Goal: Task Accomplishment & Management: Use online tool/utility

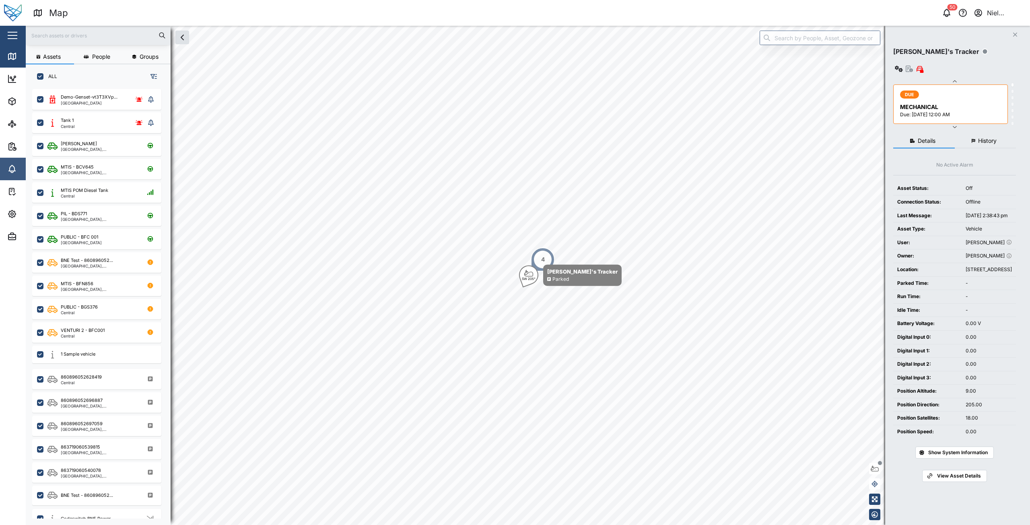
click at [8, 166] on icon at bounding box center [12, 169] width 10 height 10
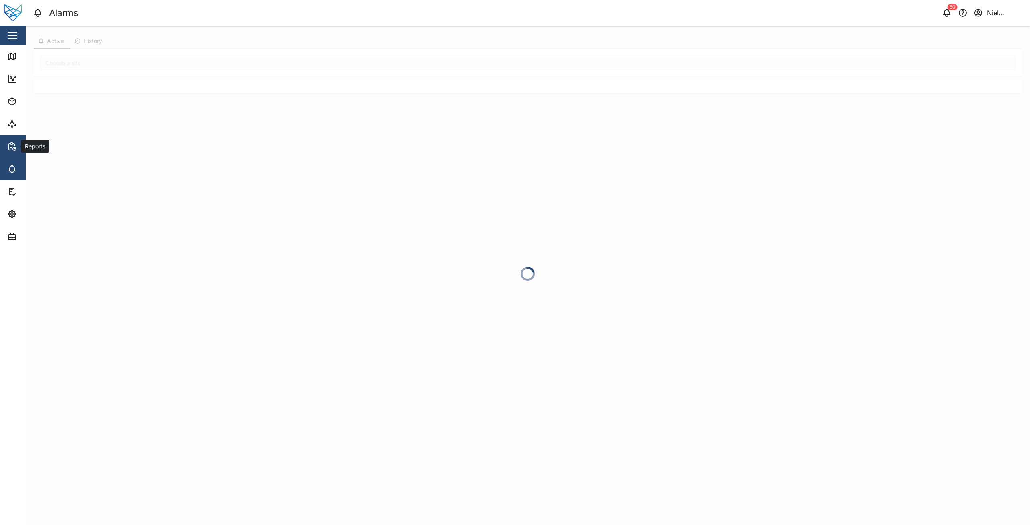
click at [14, 148] on icon "button" at bounding box center [15, 148] width 2 height 2
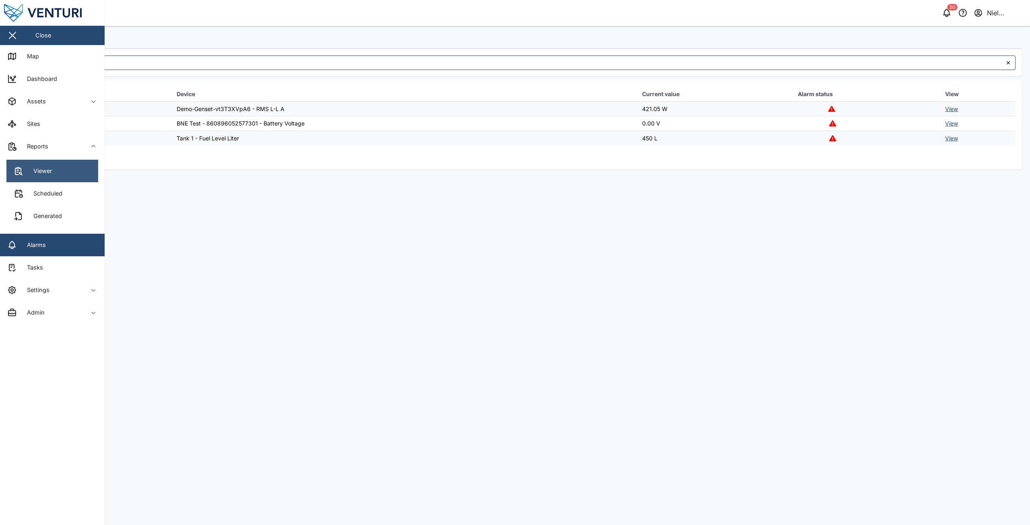
click at [45, 174] on div "Viewer" at bounding box center [39, 171] width 25 height 9
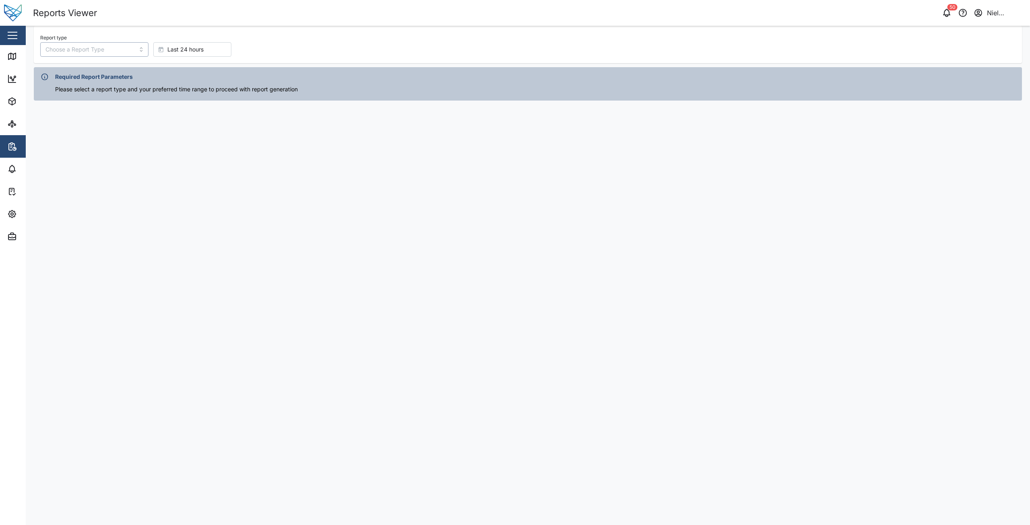
click at [72, 52] on input "Report type" at bounding box center [94, 49] width 108 height 14
type input "Power Consumption Report"
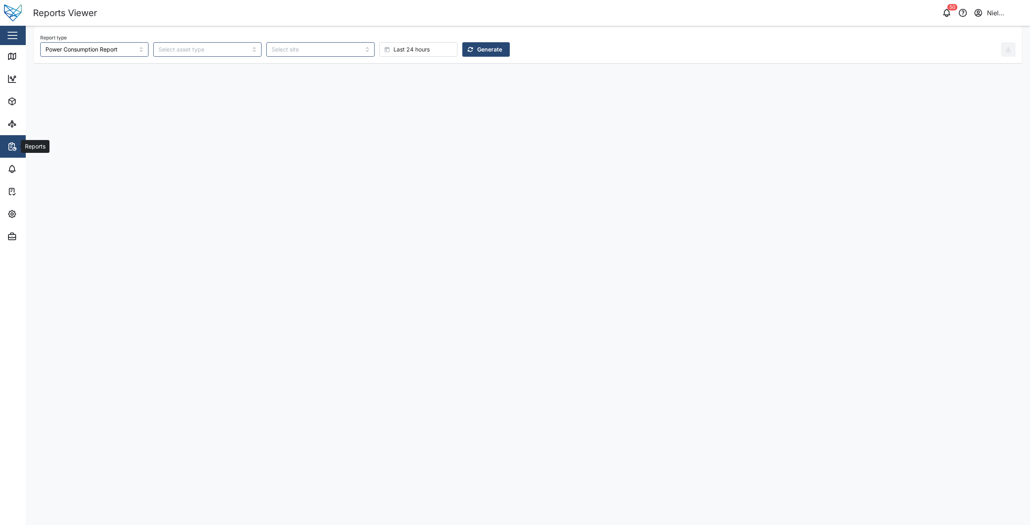
click at [10, 148] on icon "button" at bounding box center [12, 147] width 10 height 10
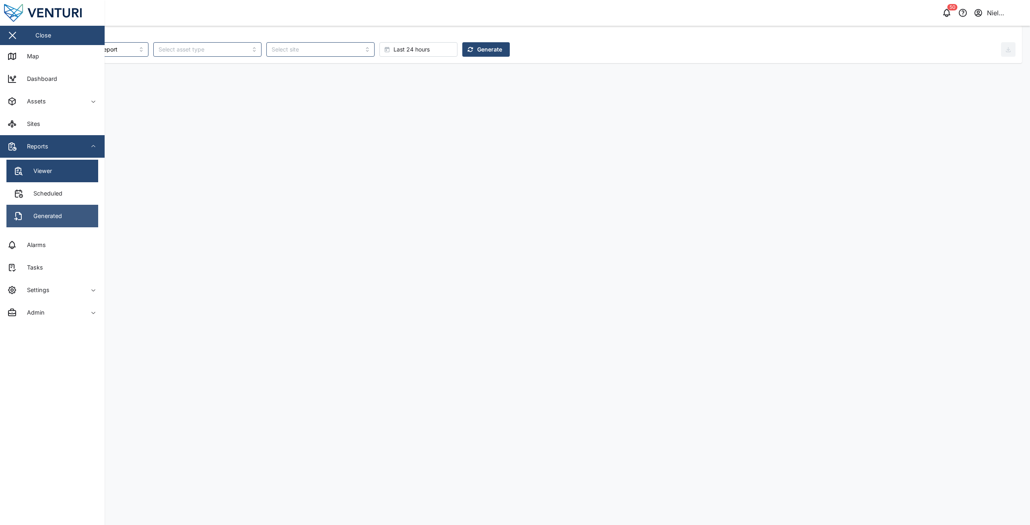
click at [33, 213] on div "Generated" at bounding box center [44, 216] width 35 height 9
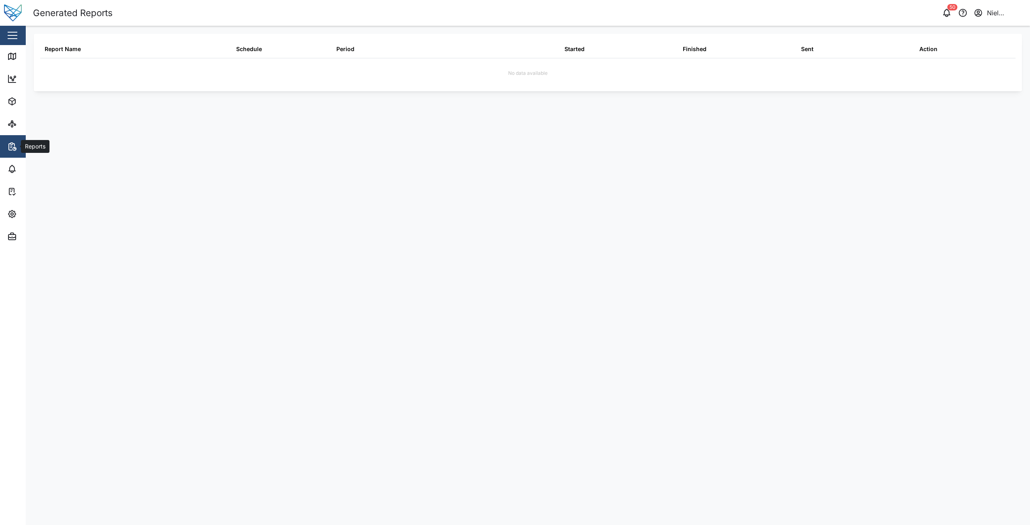
click at [13, 146] on icon "button" at bounding box center [12, 147] width 10 height 10
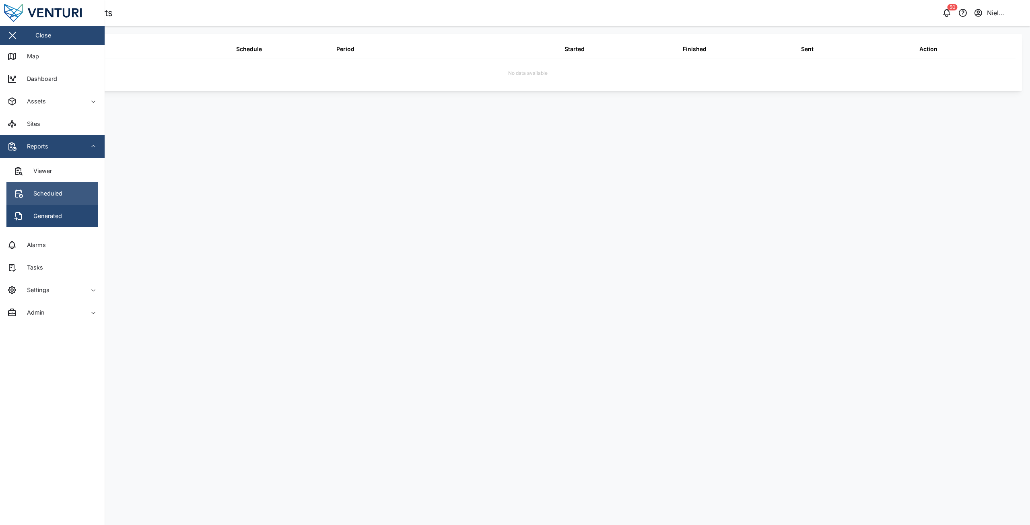
click at [35, 196] on div "Scheduled" at bounding box center [44, 193] width 35 height 9
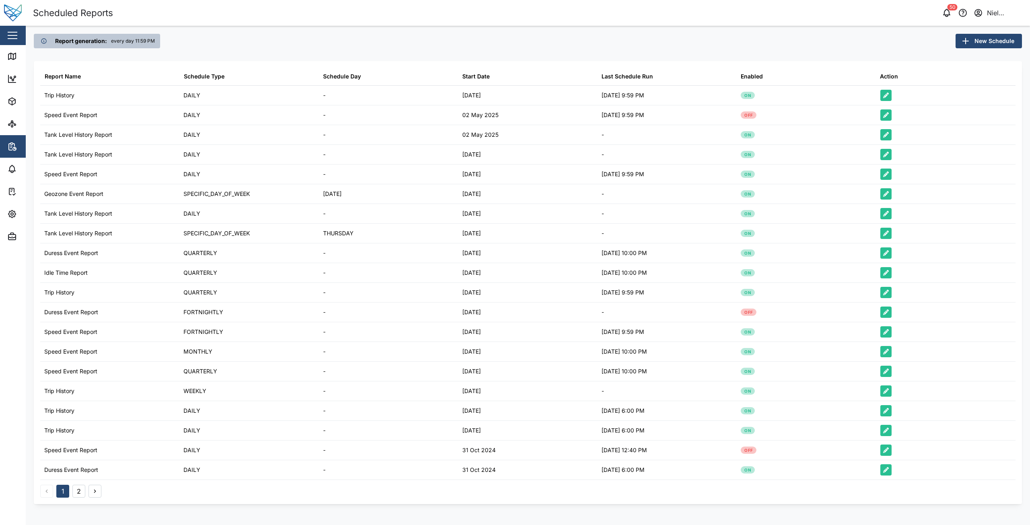
click at [975, 39] on span "New Schedule" at bounding box center [995, 41] width 40 height 14
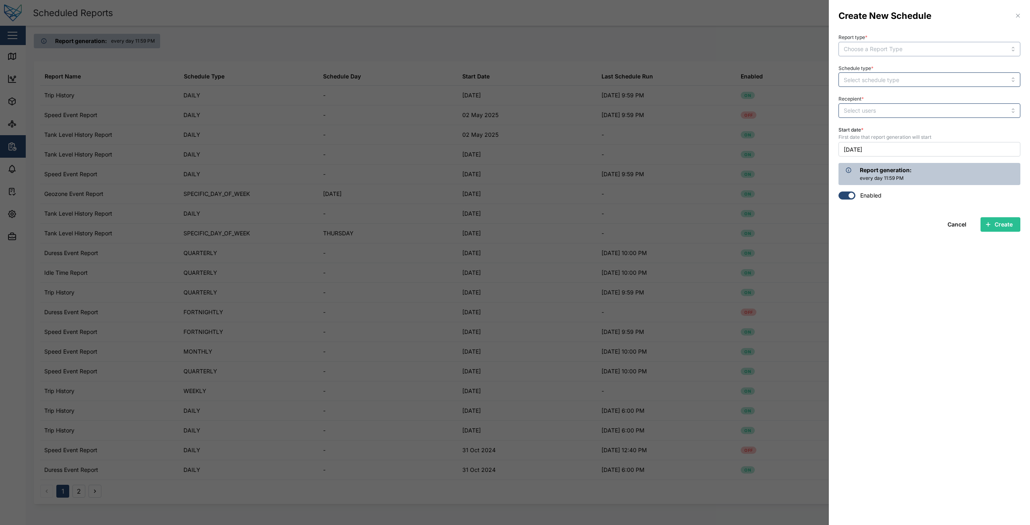
click at [875, 47] on input "Report type *" at bounding box center [930, 49] width 182 height 14
type input "Power Consumption Report"
click at [885, 81] on input "Schedule type *" at bounding box center [930, 79] width 182 height 14
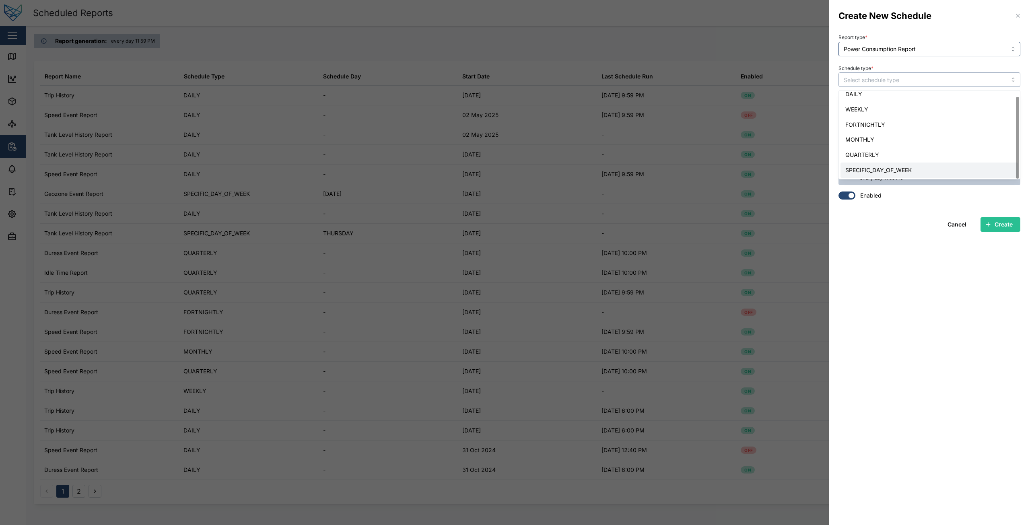
type input "SPECIFIC_DAY_OF_WEEK"
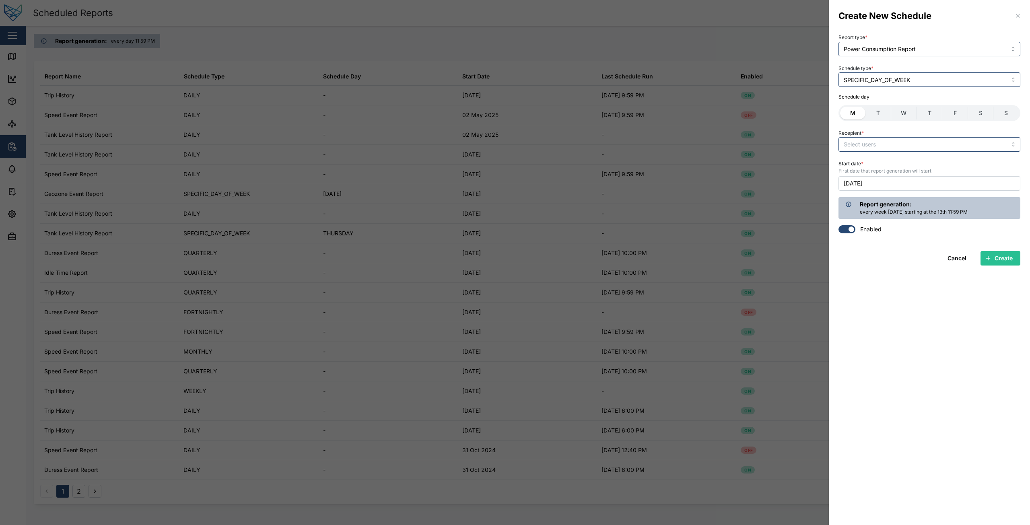
click at [870, 287] on section "Create New Schedule Report type * Power Consumption Report Schedule type * SPEC…" at bounding box center [929, 262] width 201 height 525
click at [875, 278] on section "Create New Schedule Report type * Power Consumption Report Schedule type * SPEC…" at bounding box center [929, 262] width 201 height 525
click at [1004, 257] on span "Create" at bounding box center [1004, 259] width 18 height 14
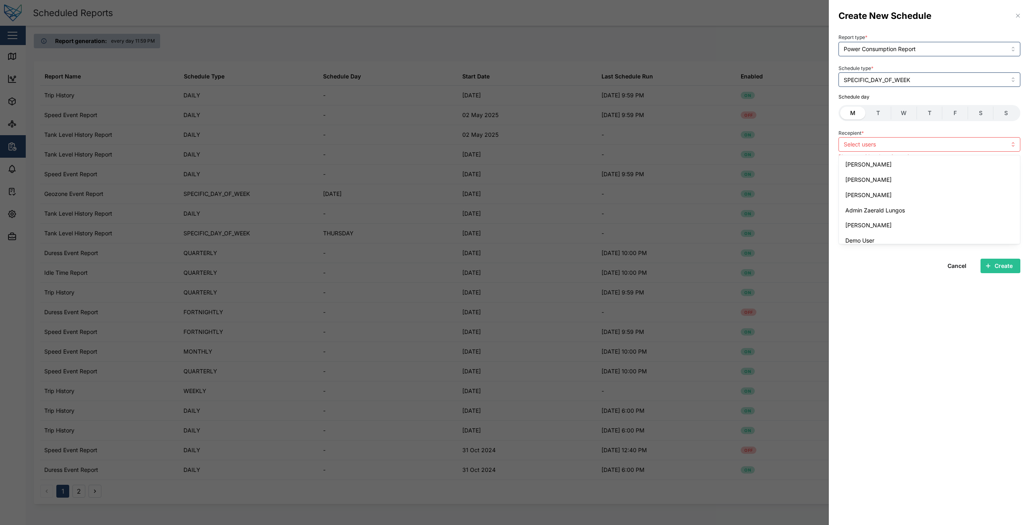
click at [870, 140] on div at bounding box center [912, 145] width 141 height 14
click at [926, 280] on section "Create New Schedule Report type * Power Consumption Report Schedule type * SPEC…" at bounding box center [929, 262] width 201 height 525
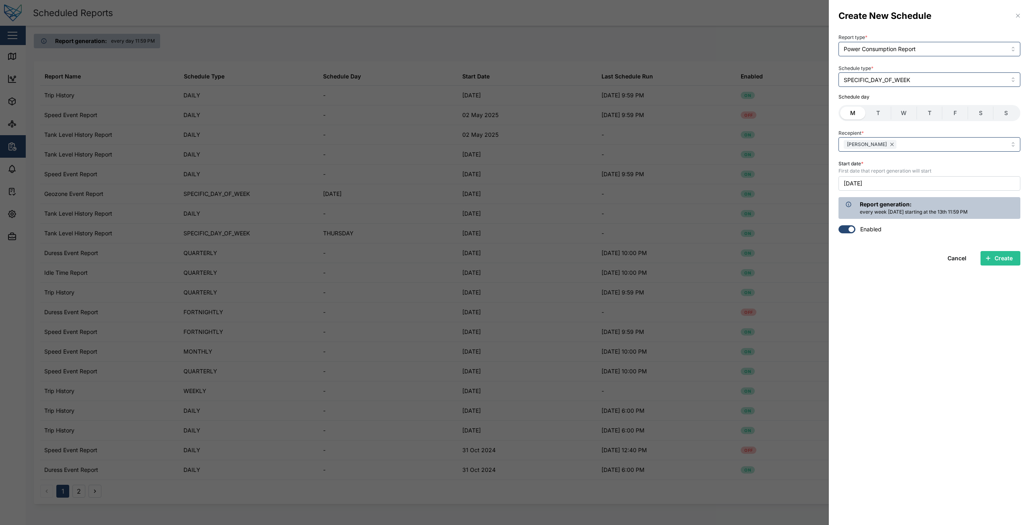
click at [1005, 260] on span "Create" at bounding box center [1004, 259] width 18 height 14
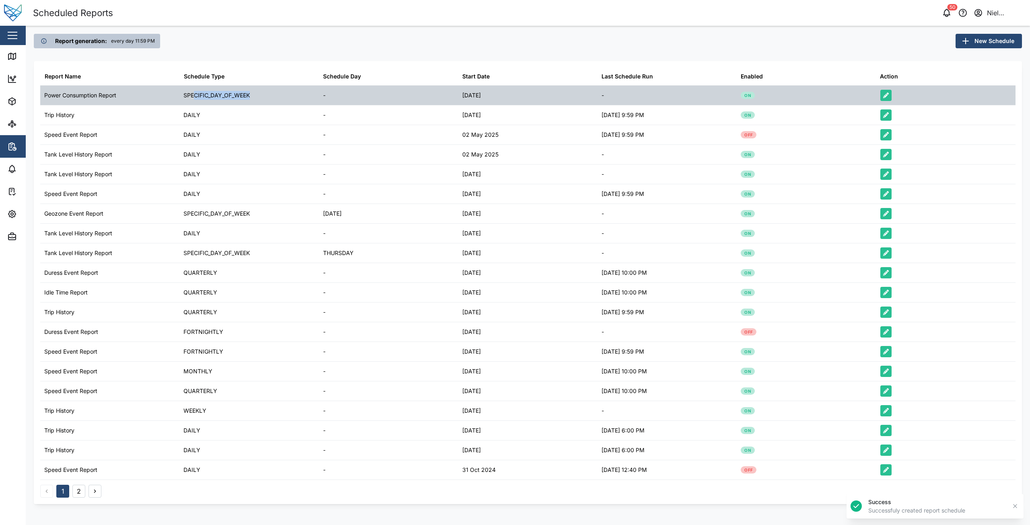
drag, startPoint x: 194, startPoint y: 96, endPoint x: 295, endPoint y: 99, distance: 100.3
click at [295, 99] on td "SPECIFIC_DAY_OF_WEEK" at bounding box center [248, 95] width 139 height 19
click at [295, 102] on td "SPECIFIC_DAY_OF_WEEK" at bounding box center [248, 95] width 139 height 19
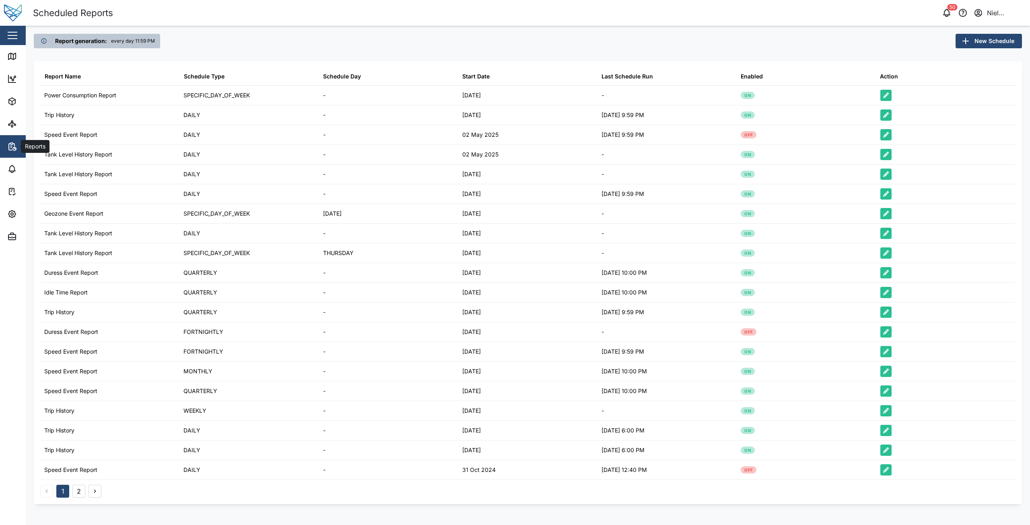
click at [12, 150] on icon "button" at bounding box center [12, 147] width 10 height 10
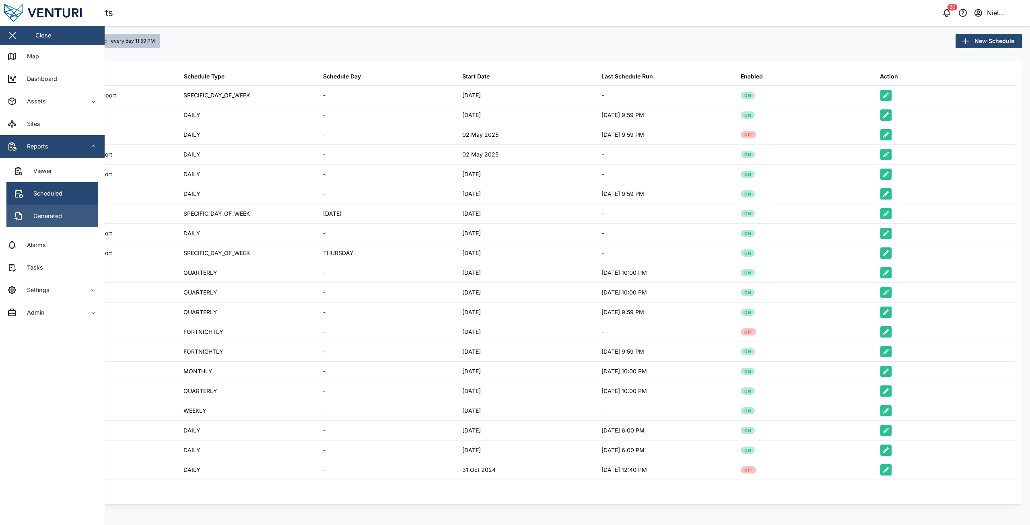
click at [54, 210] on link "Generated" at bounding box center [52, 216] width 92 height 23
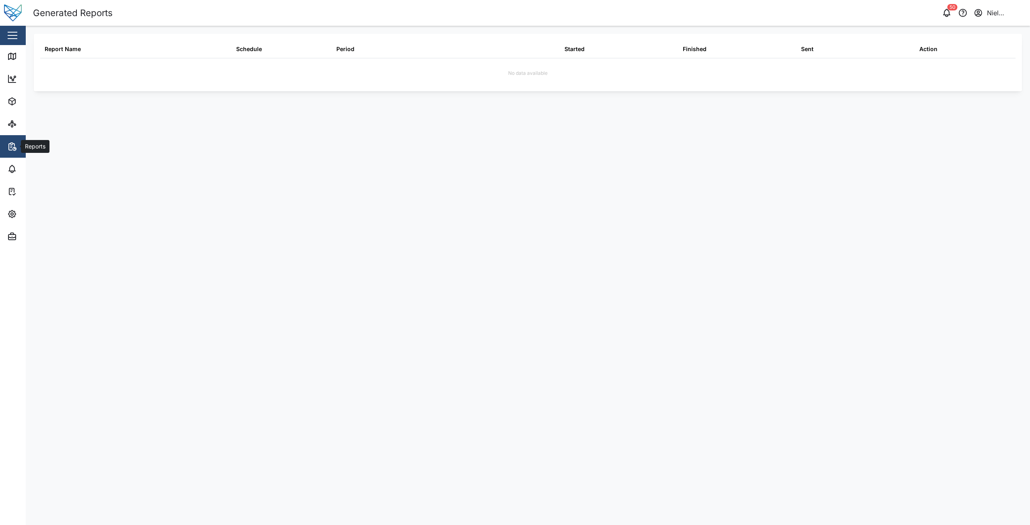
click at [17, 143] on icon "button" at bounding box center [12, 147] width 10 height 10
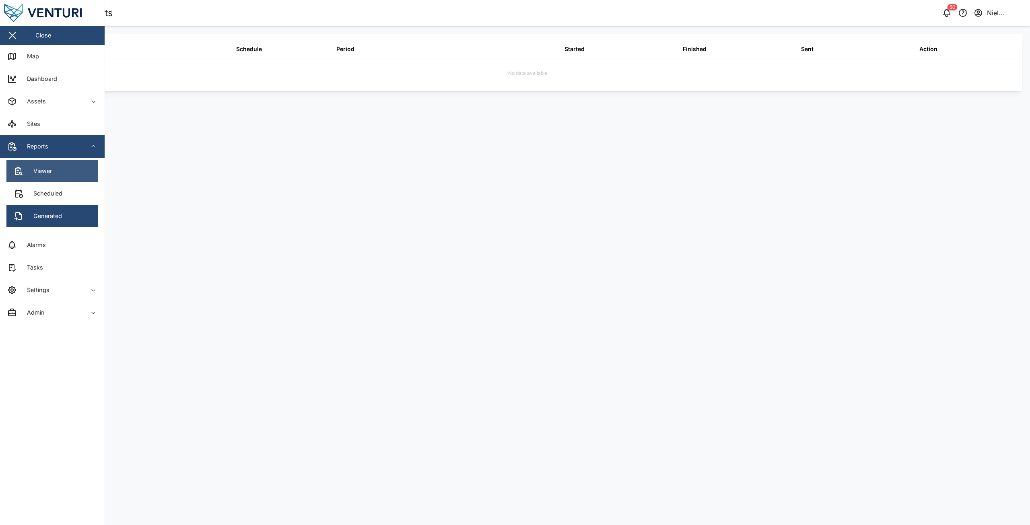
click at [41, 174] on div "Viewer" at bounding box center [39, 171] width 25 height 9
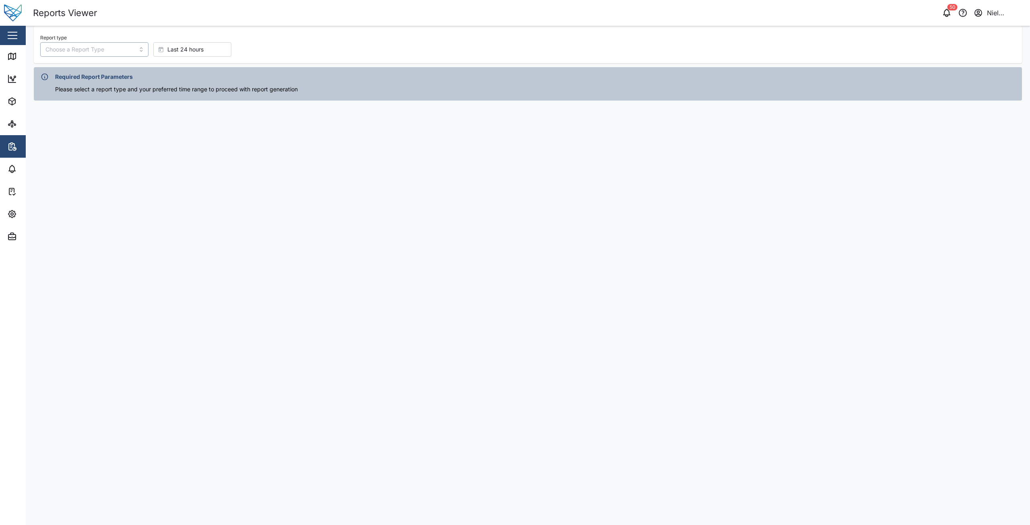
click at [83, 47] on input "Report type" at bounding box center [94, 49] width 108 height 14
type input "Power Consumption Report"
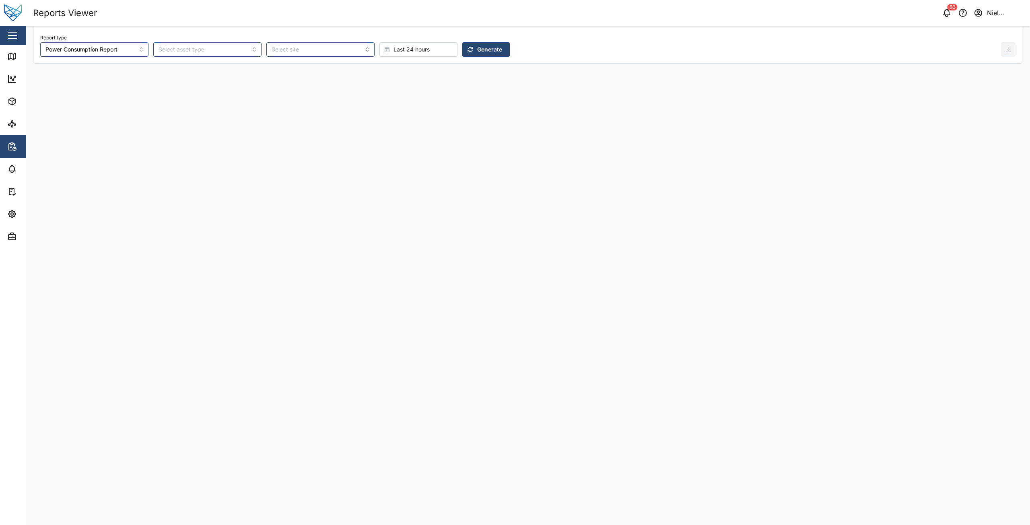
click at [479, 52] on div "Report type Power Consumption Report Last 24 hours Generate" at bounding box center [520, 44] width 961 height 25
click at [469, 52] on button "Generate" at bounding box center [485, 49] width 47 height 14
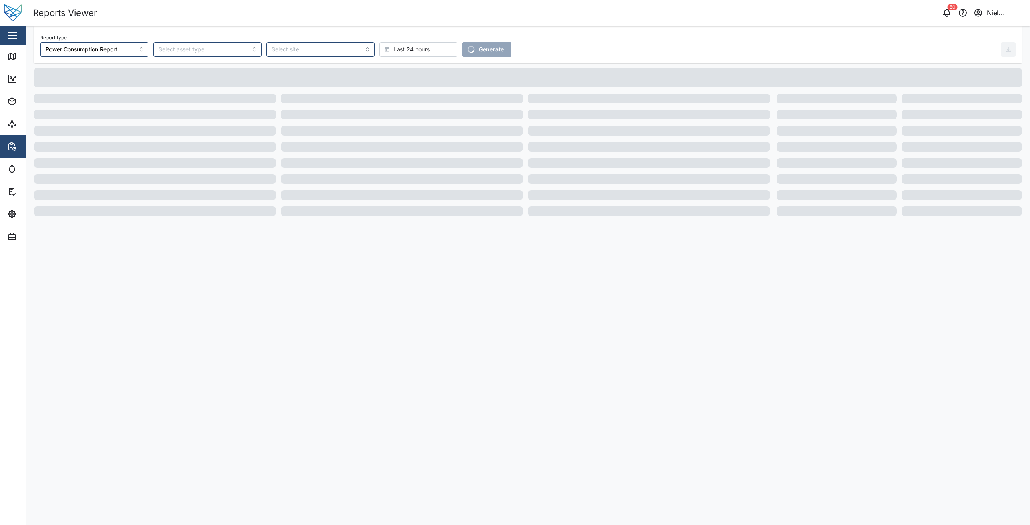
click at [394, 55] on span "Last 24 hours" at bounding box center [412, 50] width 36 height 14
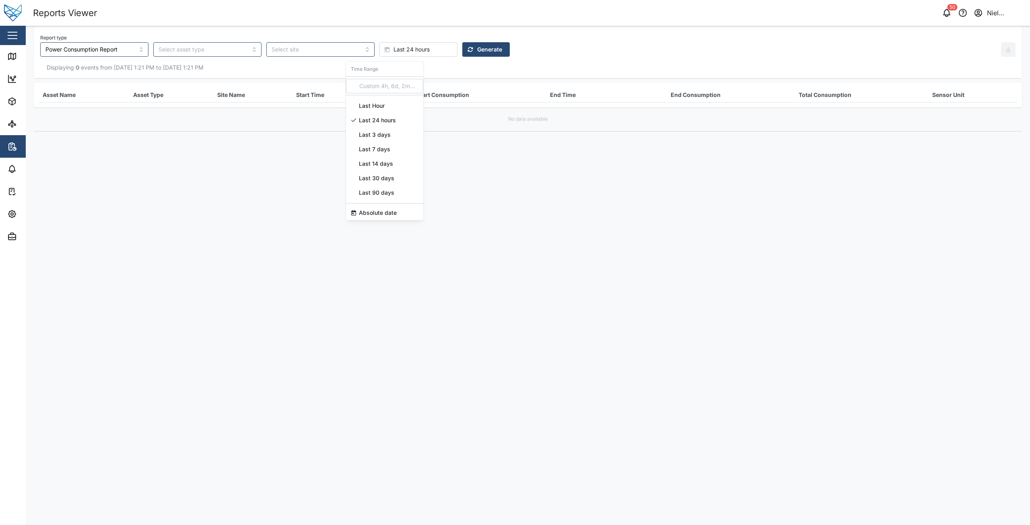
click at [373, 168] on span "Last 14 days" at bounding box center [376, 164] width 34 height 14
click at [477, 56] on span "Generate" at bounding box center [489, 50] width 25 height 14
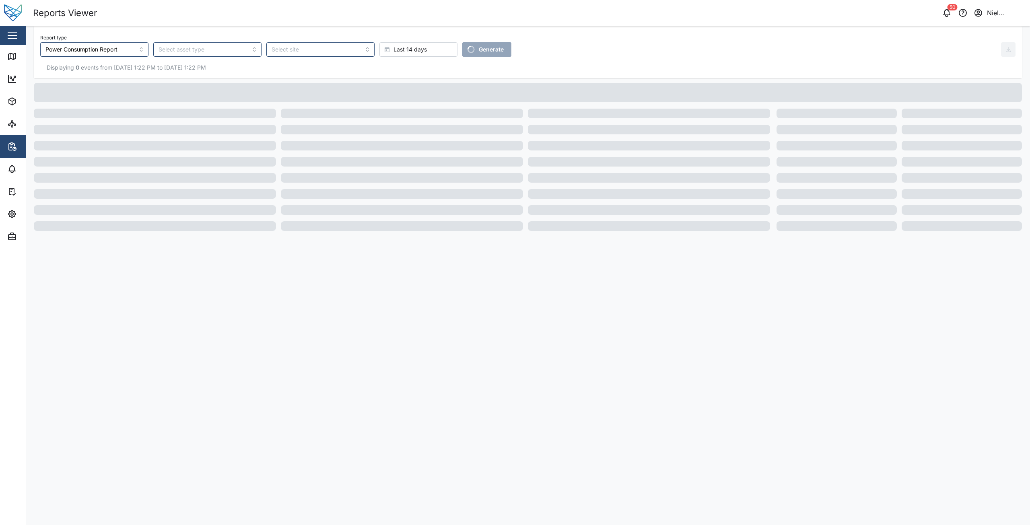
click at [394, 49] on span "Last 14 days" at bounding box center [410, 50] width 33 height 14
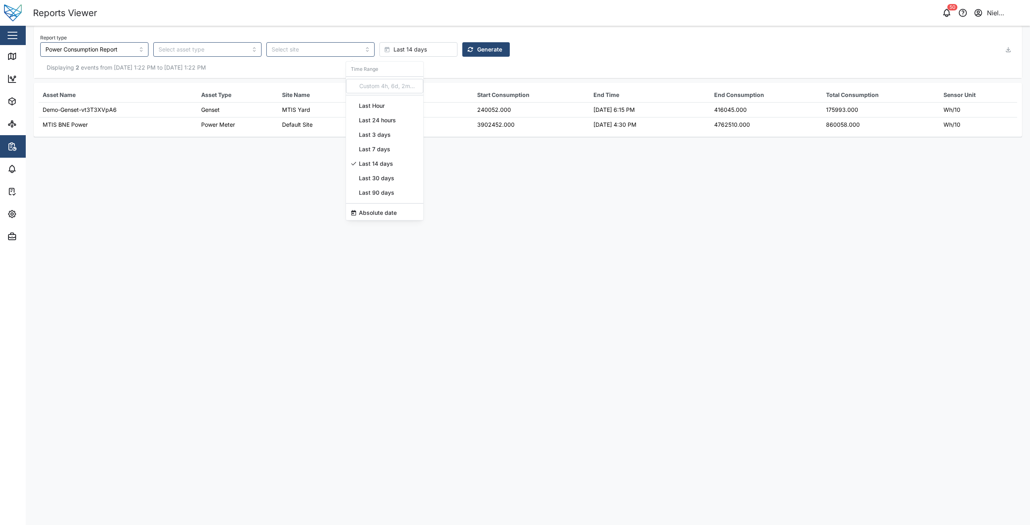
click at [385, 102] on div "Last Hour" at bounding box center [384, 106] width 77 height 14
click at [477, 52] on span "Generate" at bounding box center [489, 50] width 25 height 14
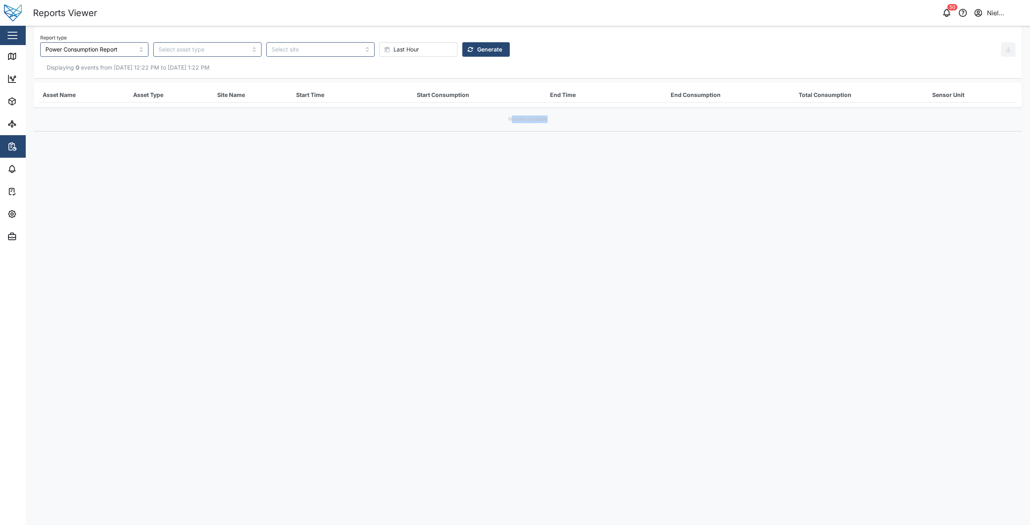
drag, startPoint x: 517, startPoint y: 121, endPoint x: 573, endPoint y: 119, distance: 56.0
click at [573, 119] on div "No data available" at bounding box center [528, 119] width 988 height 24
drag, startPoint x: 537, startPoint y: 127, endPoint x: 524, endPoint y: 127, distance: 13.7
click at [537, 127] on div "No data available" at bounding box center [528, 119] width 988 height 24
click at [390, 46] on div "Last Hour" at bounding box center [417, 50] width 65 height 14
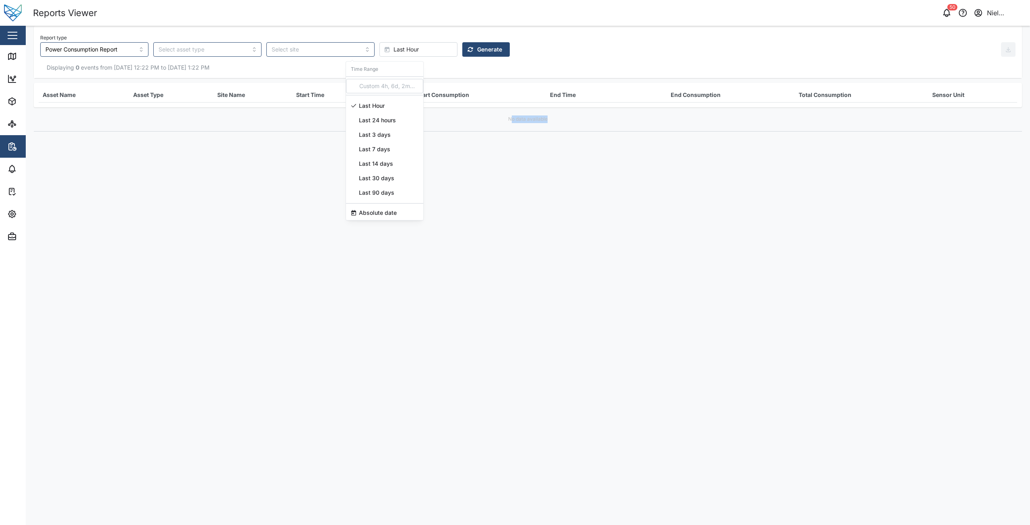
click at [387, 157] on span "Last 14 days" at bounding box center [376, 164] width 34 height 14
click at [477, 46] on span "Generate" at bounding box center [489, 50] width 25 height 14
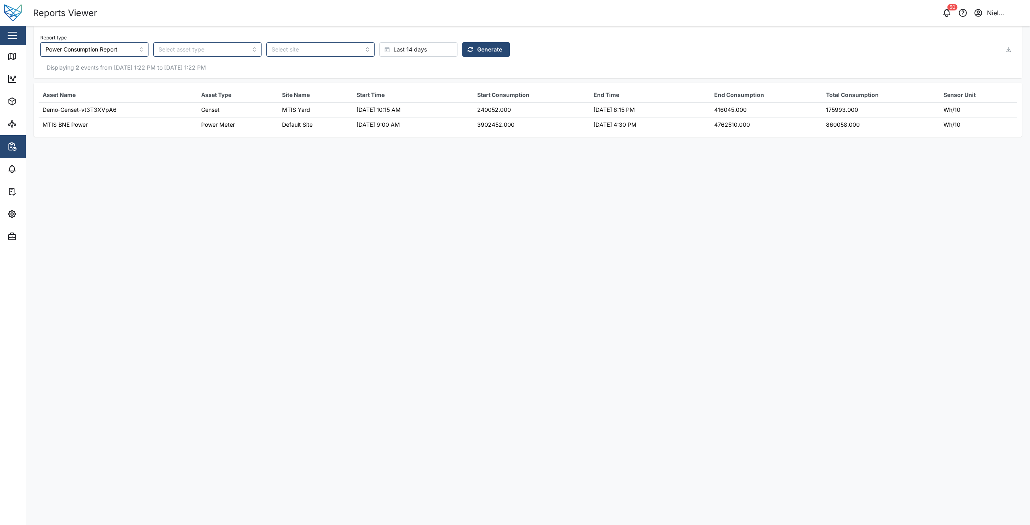
click at [327, 8] on div "Reports Viewer" at bounding box center [280, 13] width 495 height 14
click at [487, 283] on main "Report type Power Consumption Report Last 14 days Generate Displaying 2 events …" at bounding box center [528, 275] width 1005 height 499
click at [485, 195] on main "Report type Power Consumption Report Last 14 days Generate Displaying 2 events …" at bounding box center [528, 275] width 1005 height 499
click at [18, 49] on link "Map" at bounding box center [52, 56] width 105 height 23
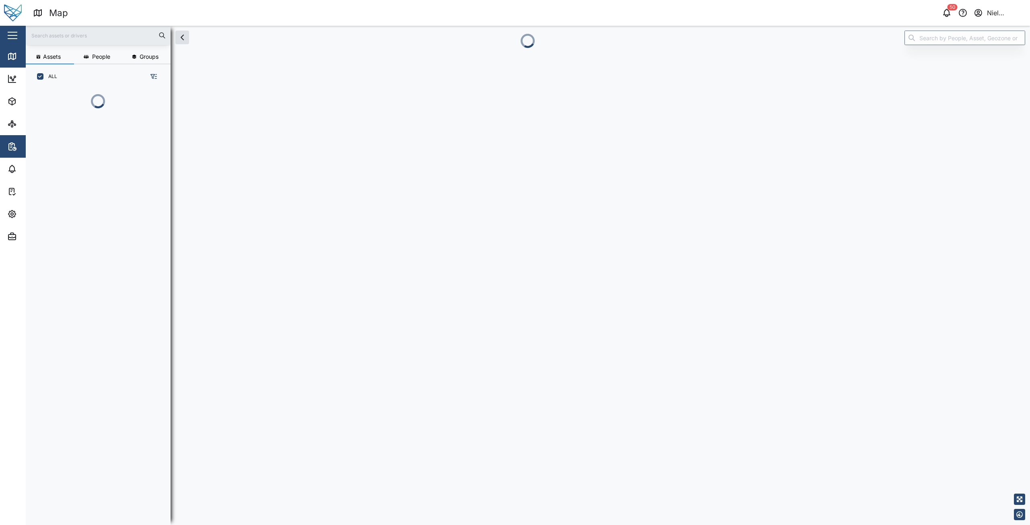
click at [8, 142] on icon "button" at bounding box center [12, 147] width 10 height 10
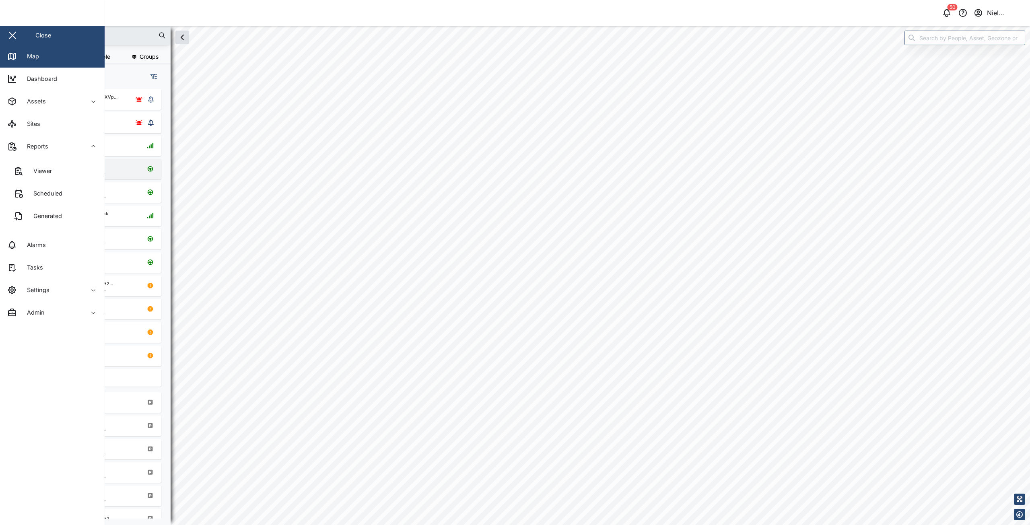
scroll to position [6, 6]
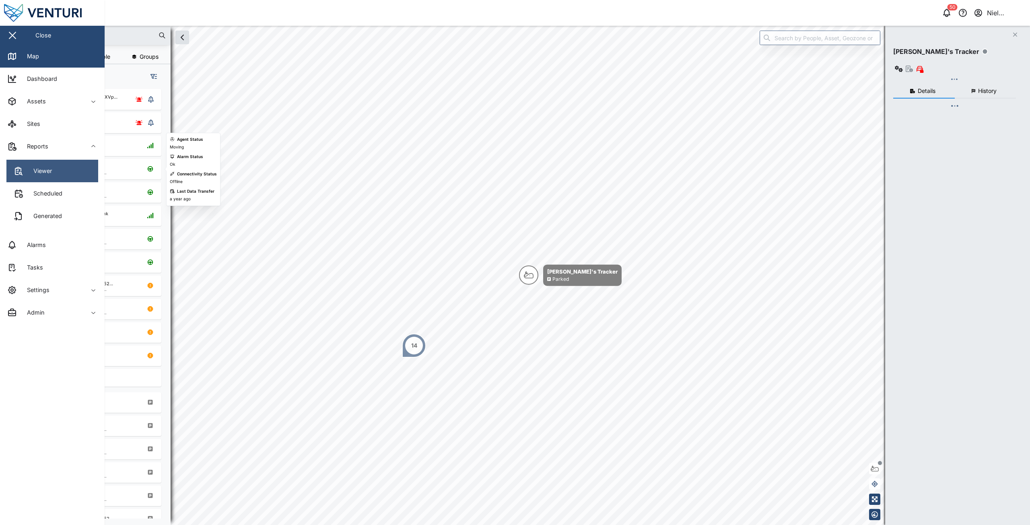
click at [32, 171] on div "Viewer" at bounding box center [39, 171] width 25 height 9
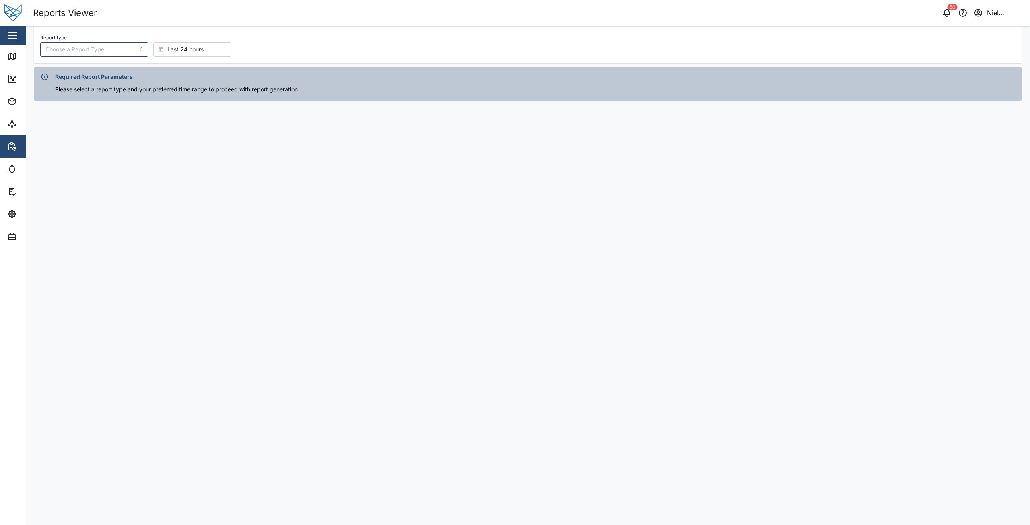
click at [55, 212] on main "Report type Last 24 hours Required Report Parameters Please select a report typ…" at bounding box center [528, 275] width 1005 height 499
click at [19, 210] on div "Settings" at bounding box center [43, 214] width 73 height 10
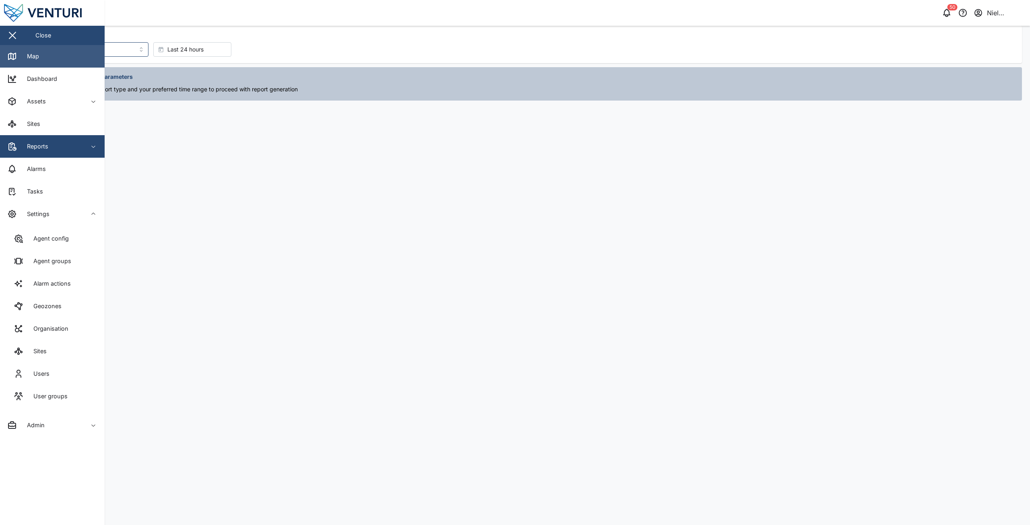
click at [26, 60] on div "Map" at bounding box center [30, 56] width 18 height 9
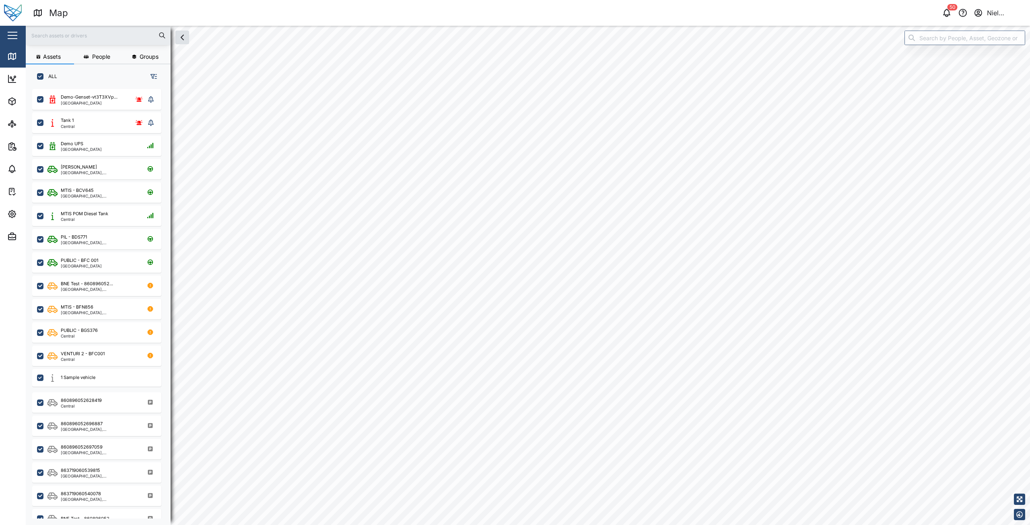
checkbox input "true"
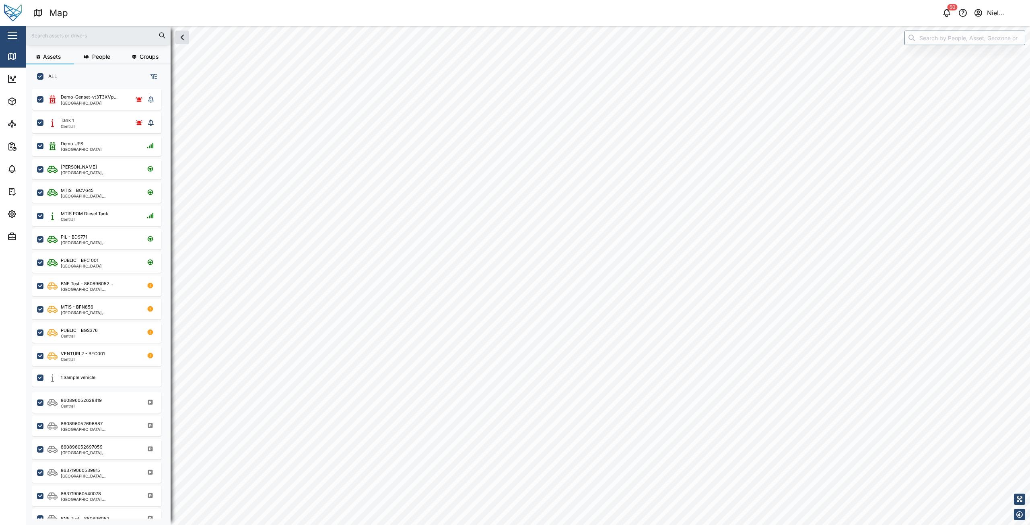
checkbox input "true"
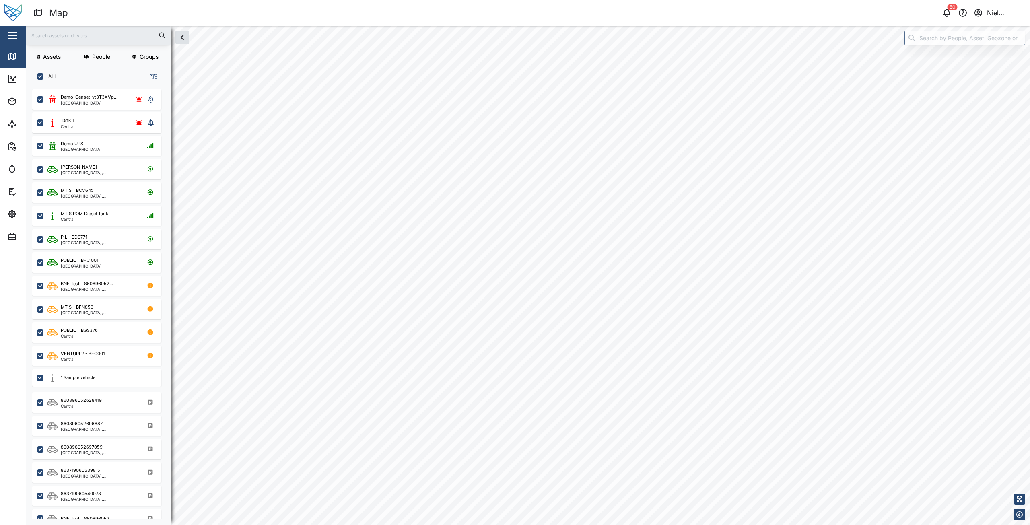
checkbox input "true"
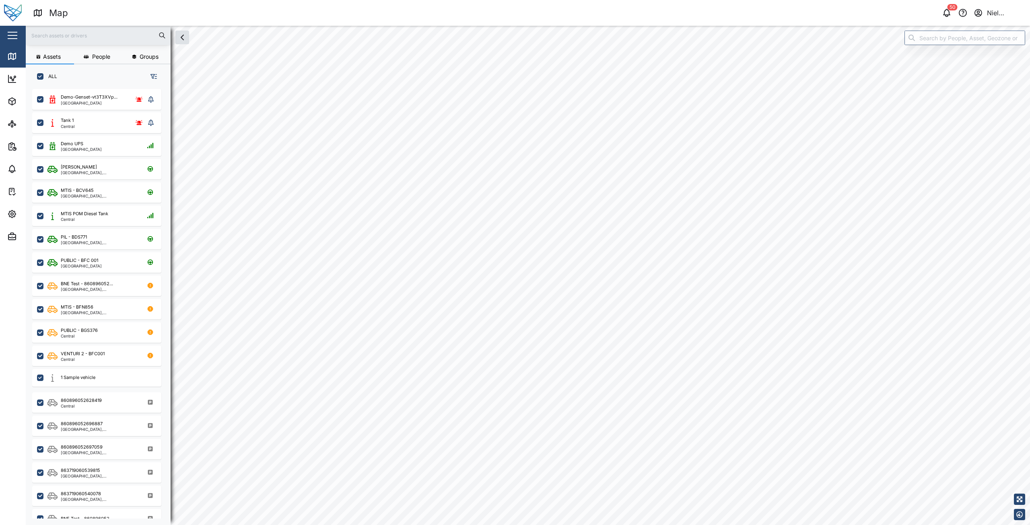
checkbox input "true"
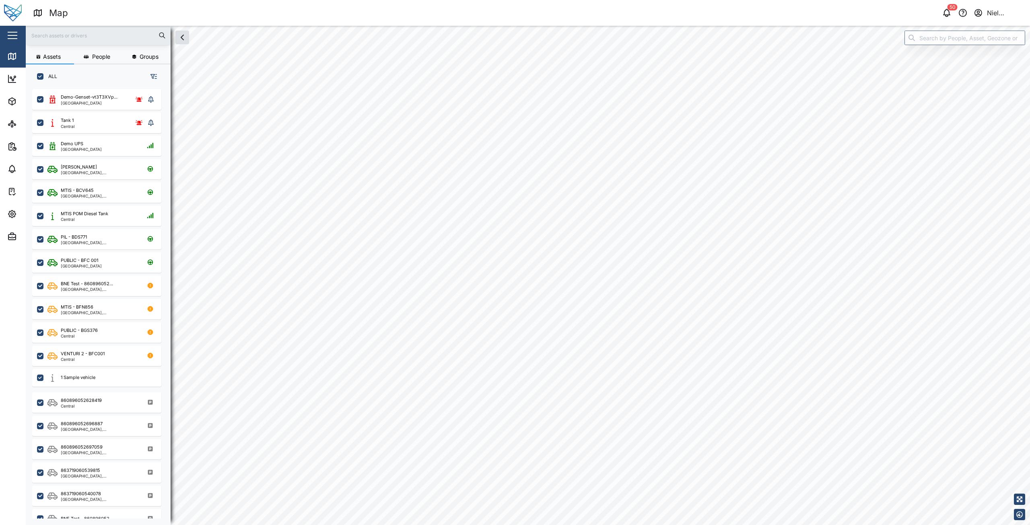
checkbox input "true"
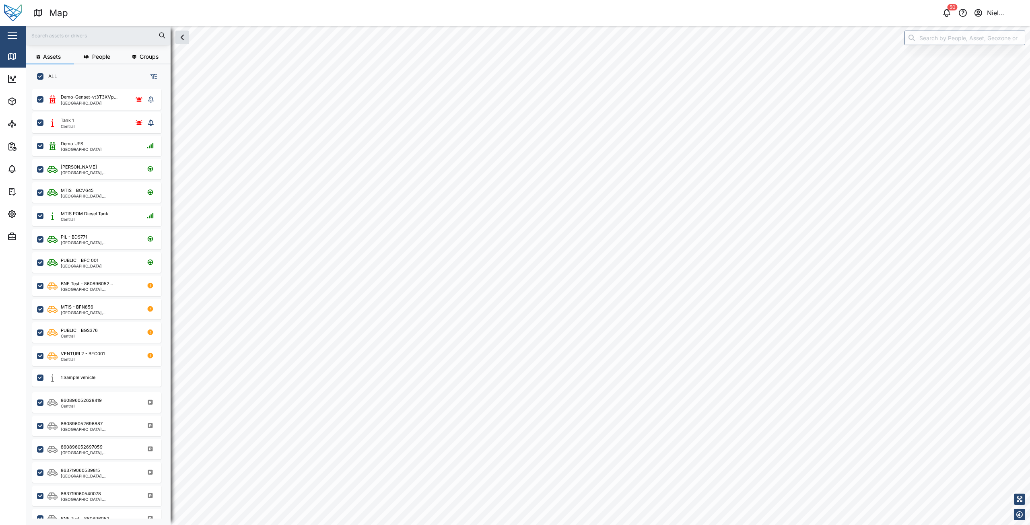
checkbox input "true"
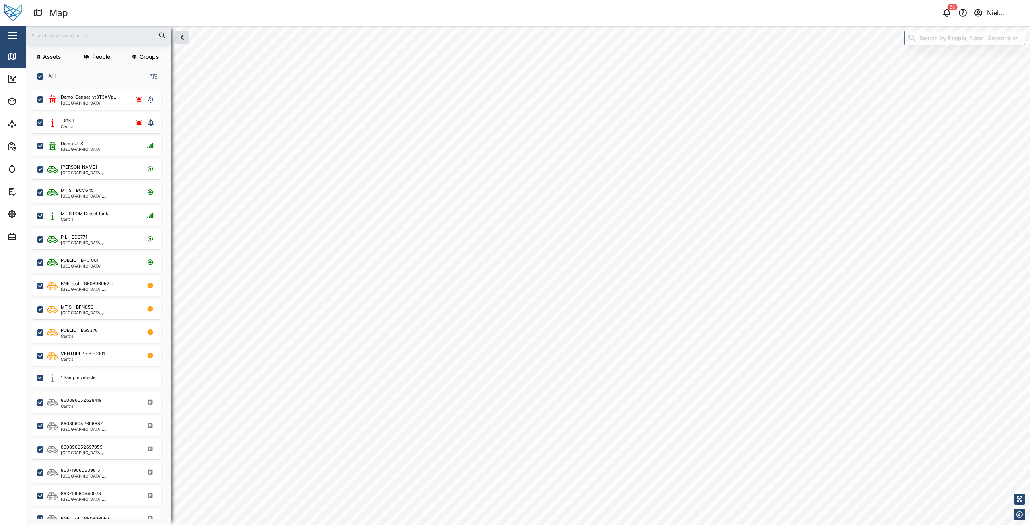
checkbox input "true"
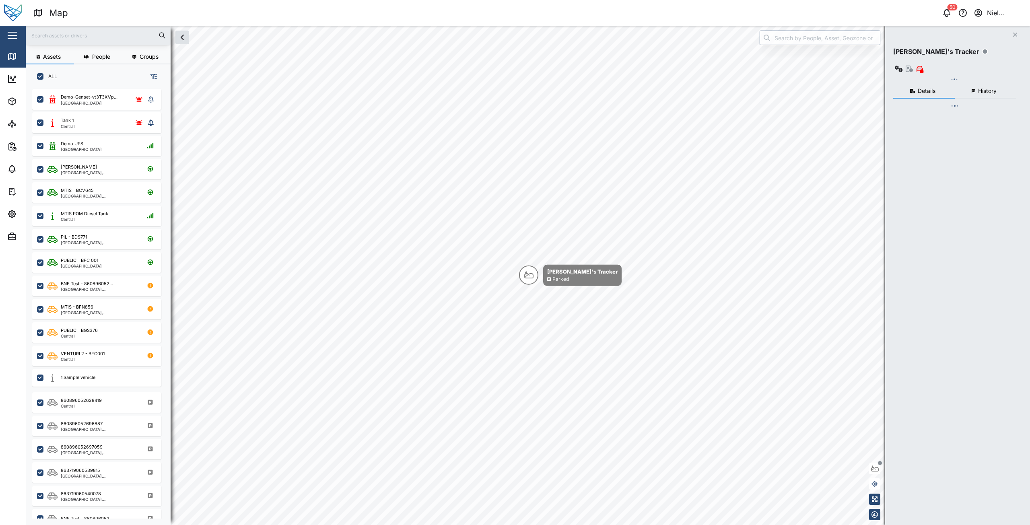
scroll to position [427, 126]
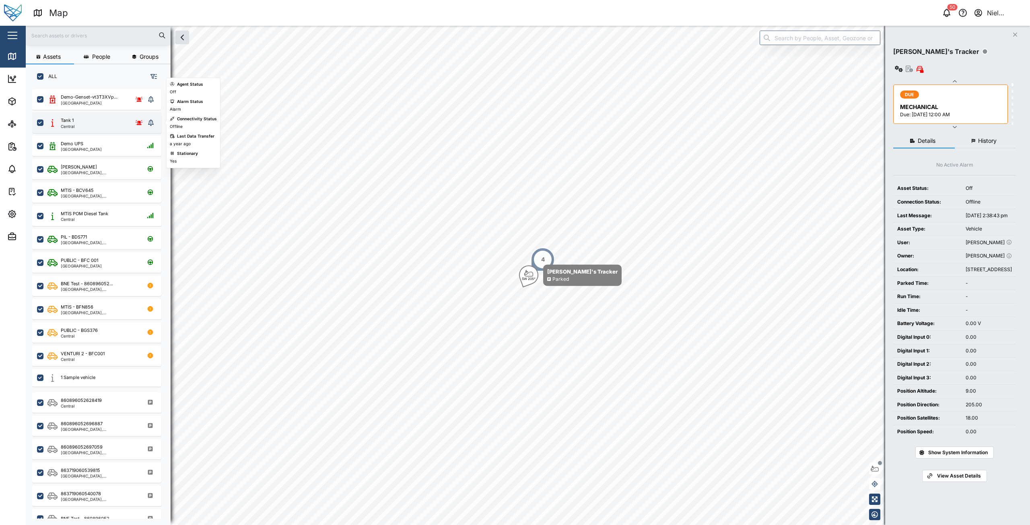
click at [90, 124] on div "Tank 1 Central" at bounding box center [96, 122] width 98 height 11
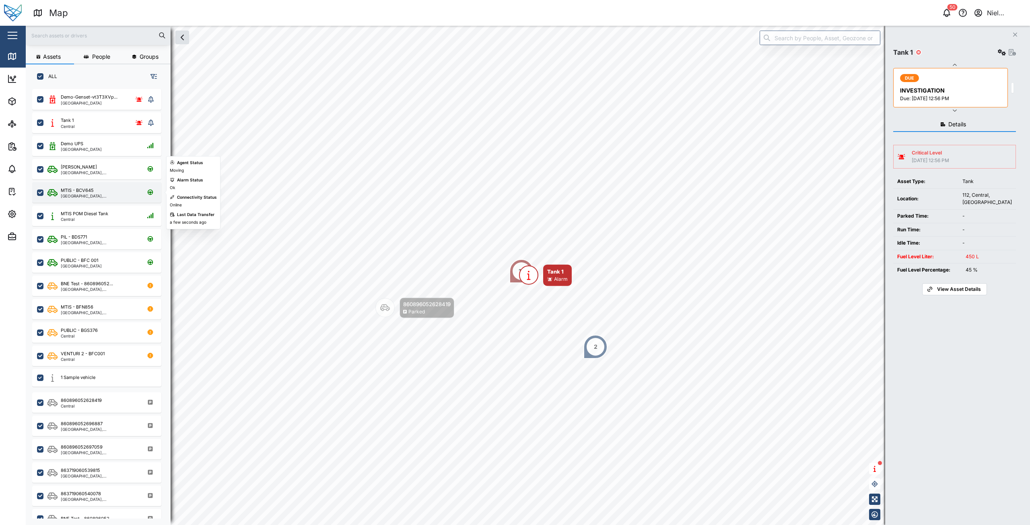
click at [97, 193] on div "MTIS - BCV645" at bounding box center [99, 190] width 77 height 7
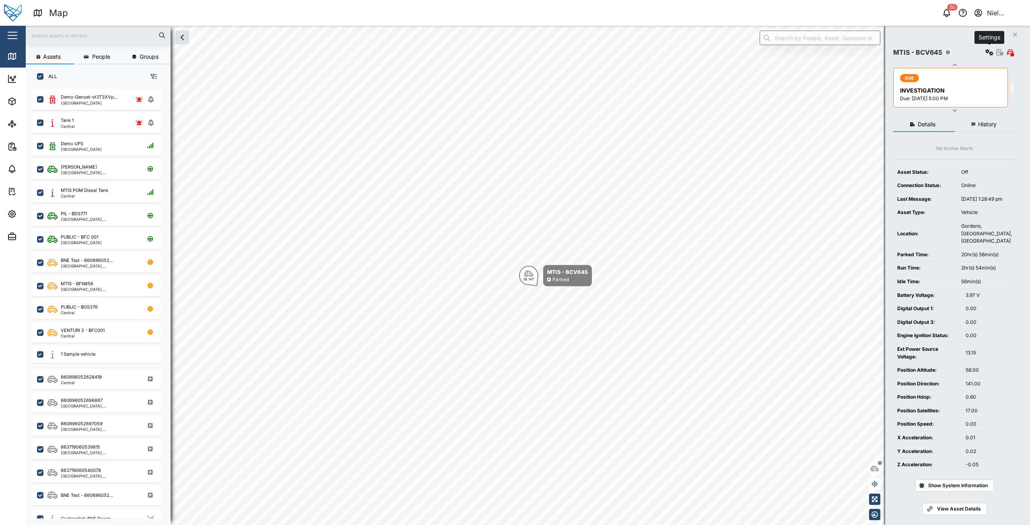
click at [988, 52] on icon "button" at bounding box center [990, 52] width 8 height 6
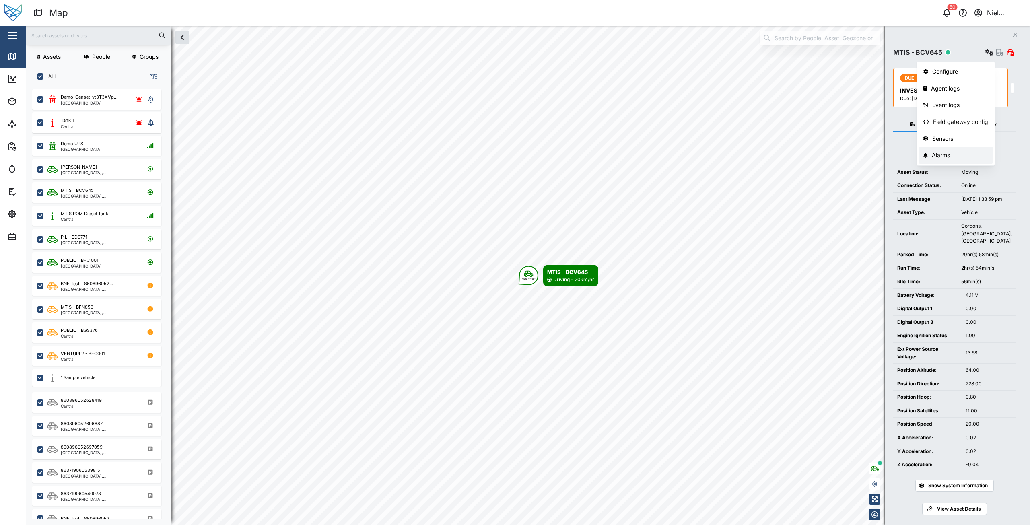
click at [939, 156] on div "Alarms" at bounding box center [960, 155] width 56 height 9
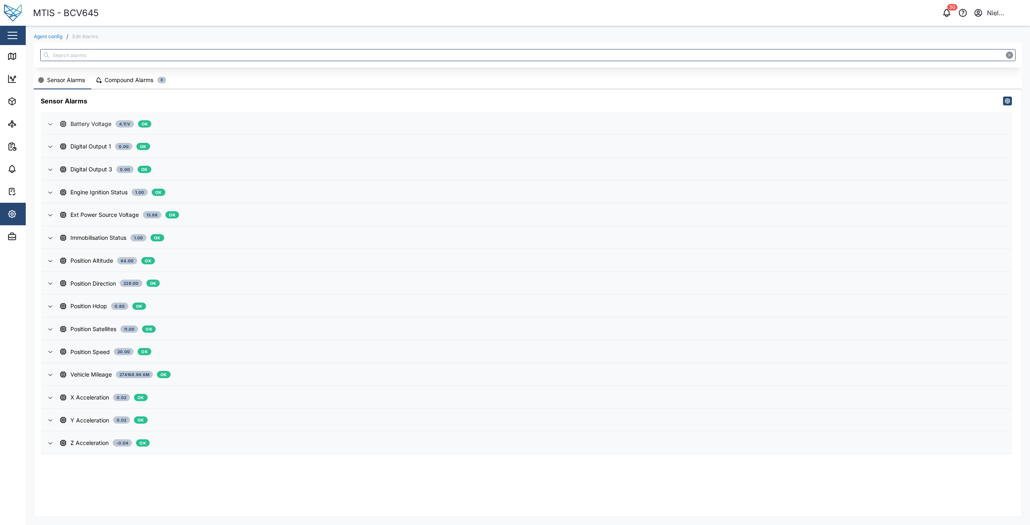
click at [53, 126] on icon "button" at bounding box center [50, 124] width 6 height 6
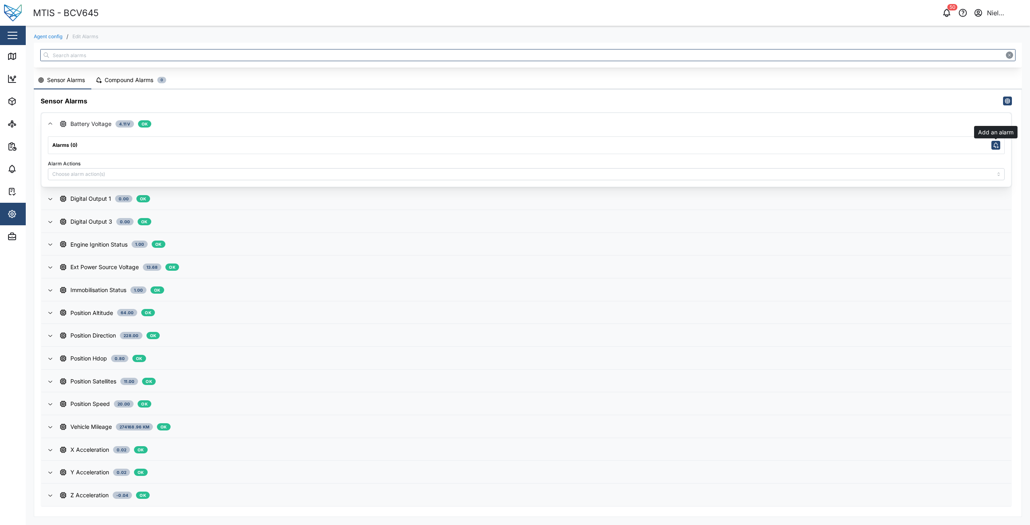
click at [992, 145] on button "button" at bounding box center [996, 145] width 9 height 9
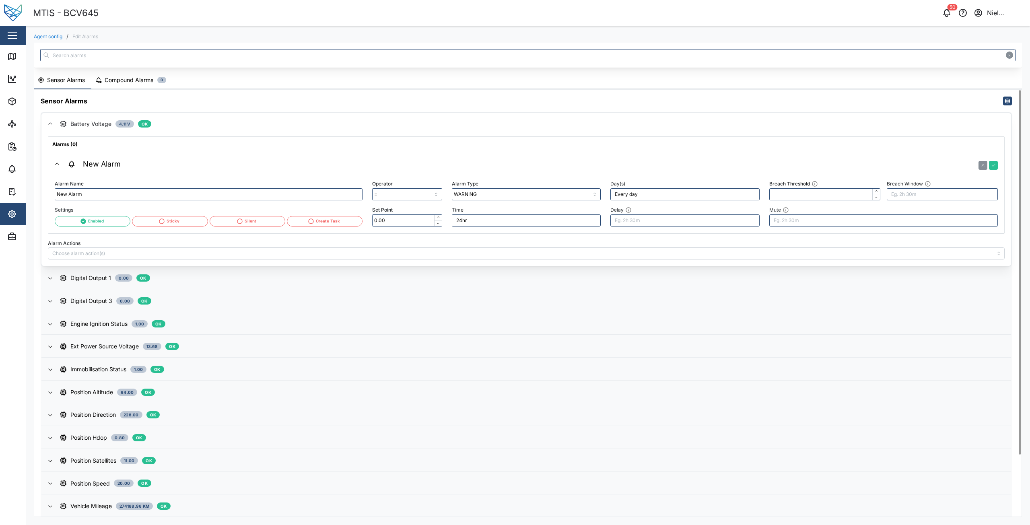
click at [43, 38] on link "Agent config" at bounding box center [48, 36] width 29 height 5
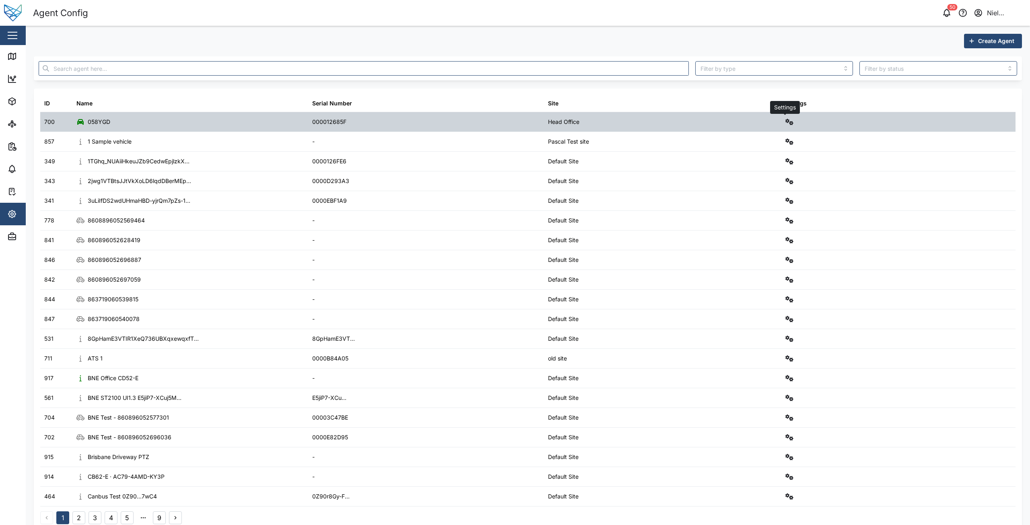
click at [789, 121] on icon "button" at bounding box center [790, 122] width 8 height 6
click at [740, 224] on div "Alarms" at bounding box center [755, 225] width 56 height 9
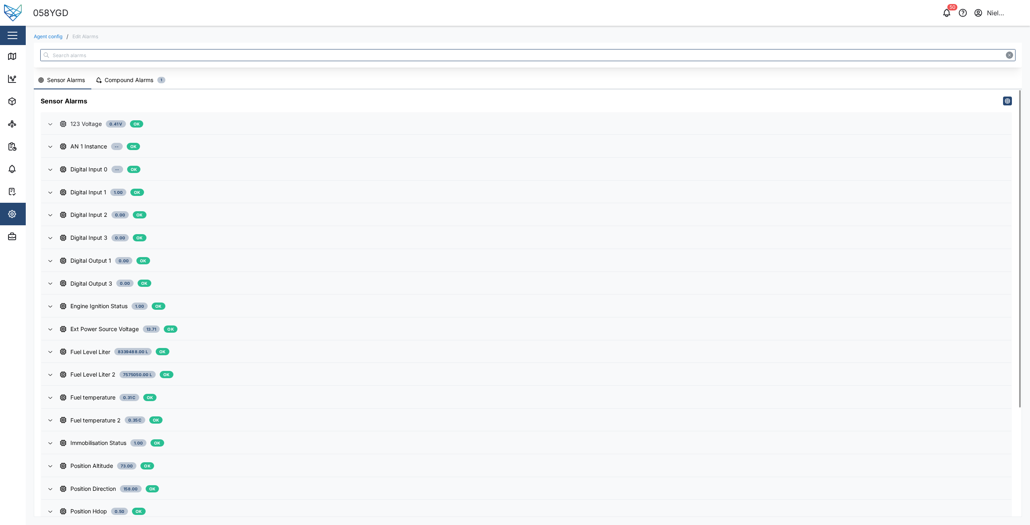
click at [59, 126] on button "123 Voltage 0.41 V OK" at bounding box center [526, 124] width 970 height 22
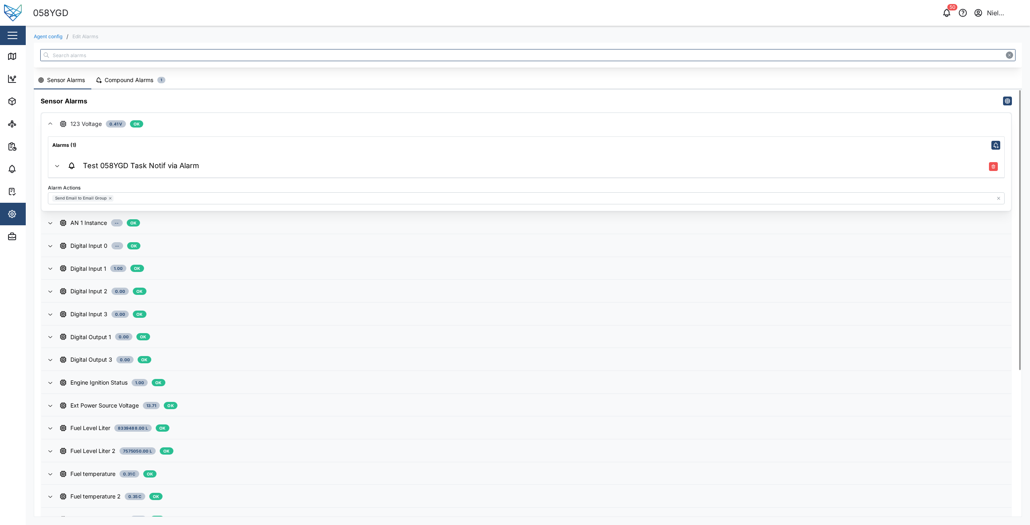
click at [53, 126] on icon "button" at bounding box center [50, 124] width 6 height 6
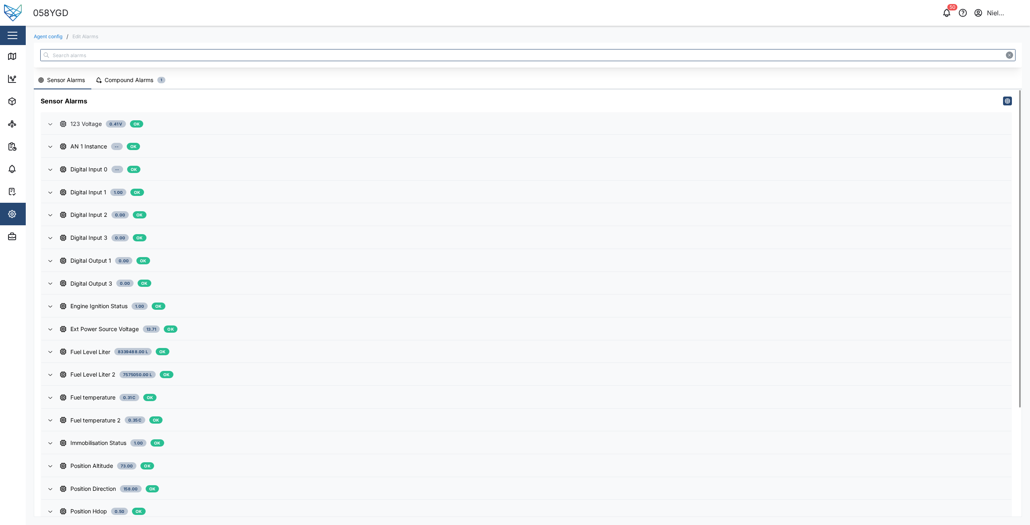
click at [56, 118] on button "123 Voltage 0.41 V OK" at bounding box center [526, 124] width 970 height 22
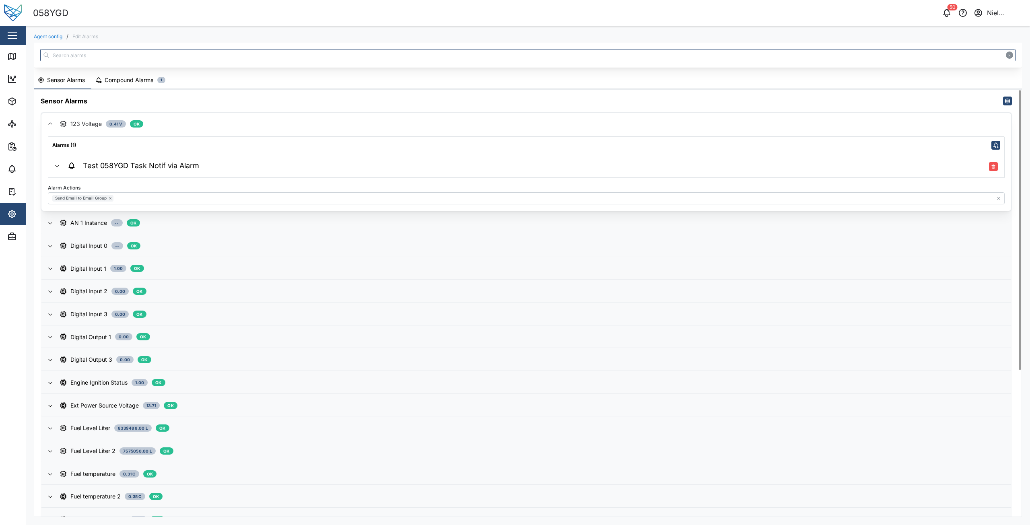
click at [62, 170] on button "Test 058YGD Task Notif via Alarm" at bounding box center [526, 166] width 956 height 24
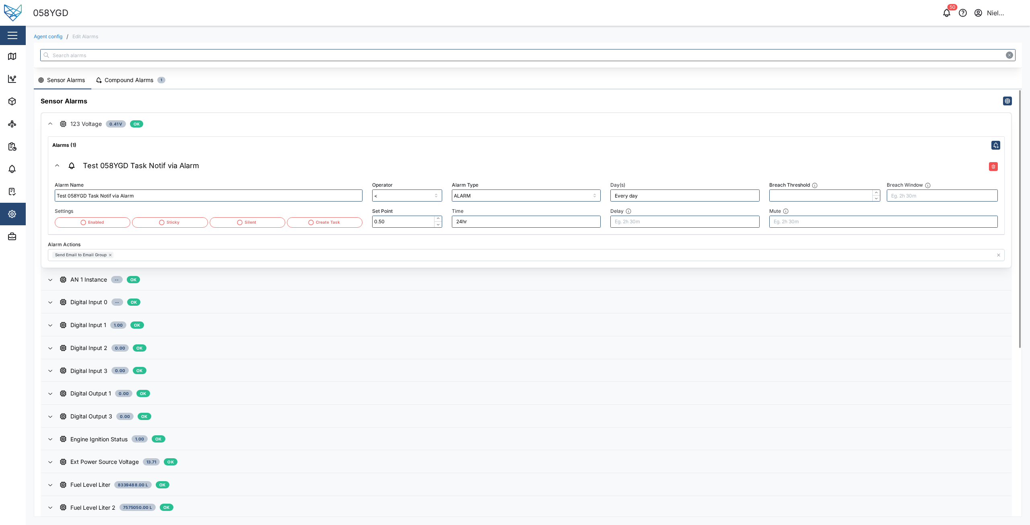
click at [45, 39] on link "Agent config" at bounding box center [48, 36] width 29 height 5
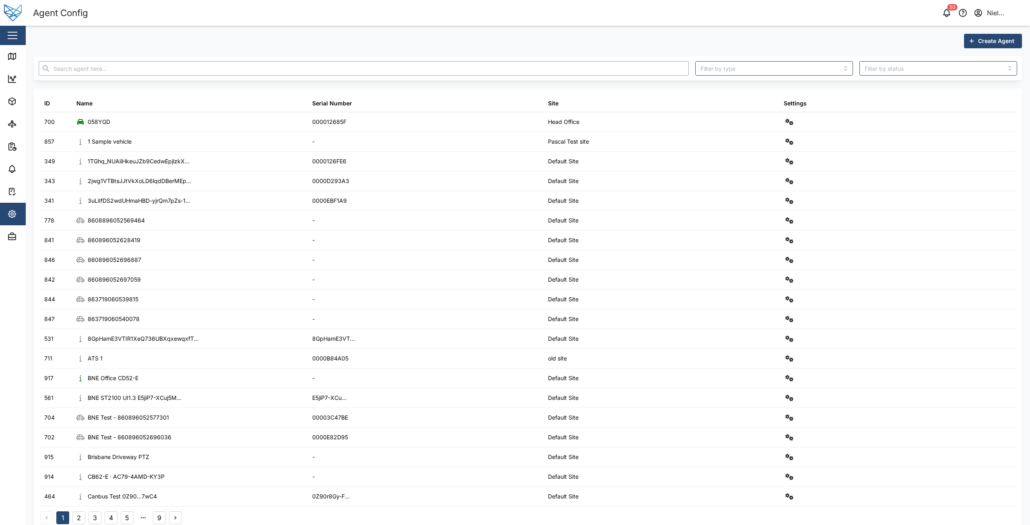
click at [98, 70] on input "text" at bounding box center [364, 68] width 650 height 14
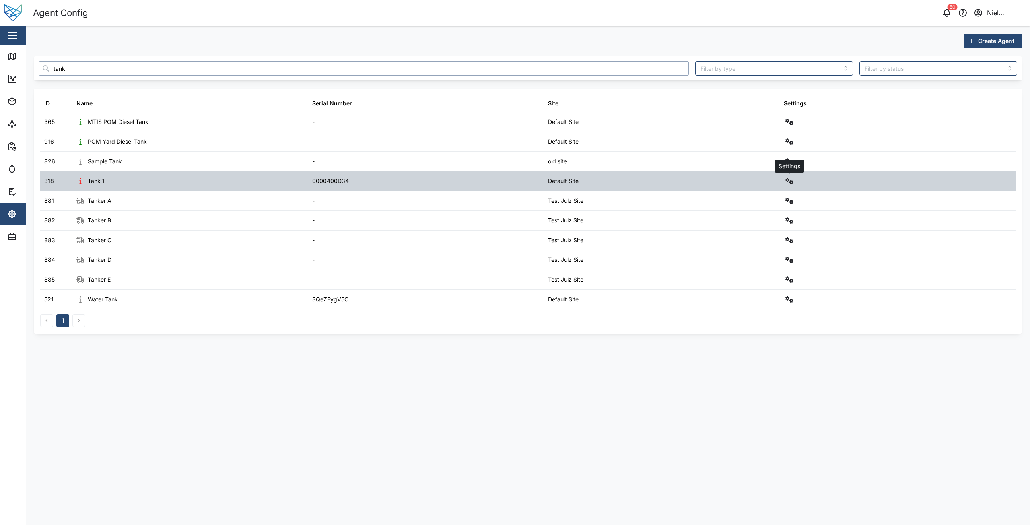
type input "tank"
click at [788, 183] on icon "button" at bounding box center [790, 181] width 8 height 6
click at [743, 277] on link "Alarms" at bounding box center [756, 284] width 74 height 17
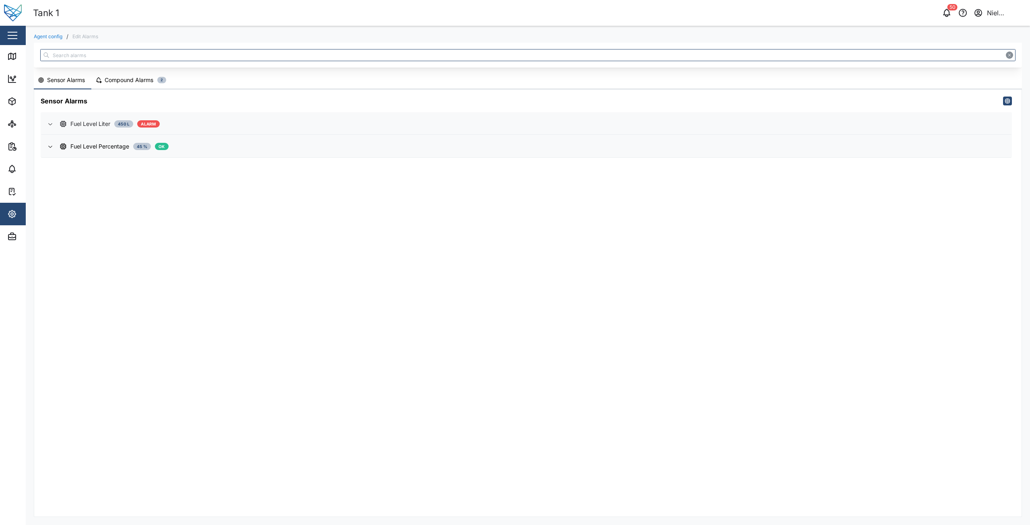
click at [64, 122] on icon "button" at bounding box center [63, 124] width 6 height 6
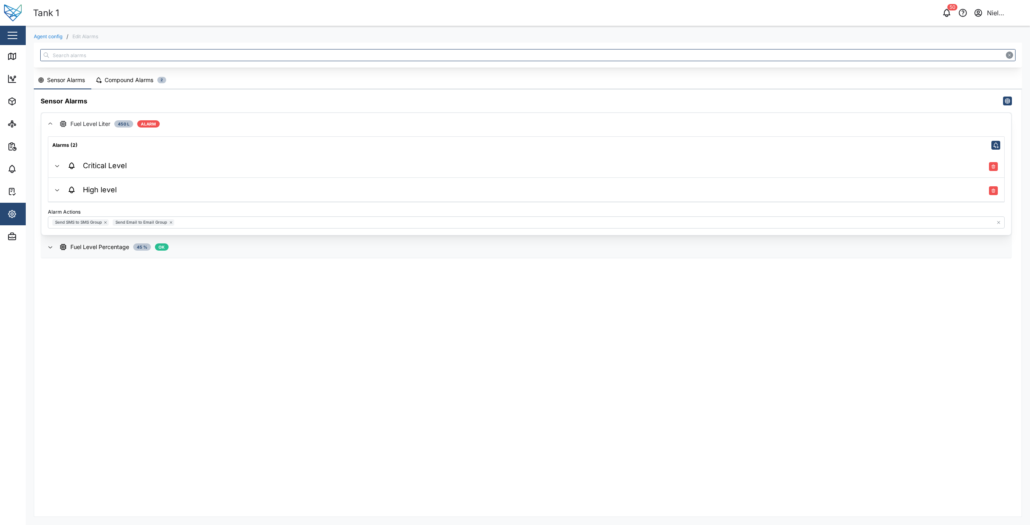
click at [97, 194] on h4 "High level" at bounding box center [100, 190] width 34 height 10
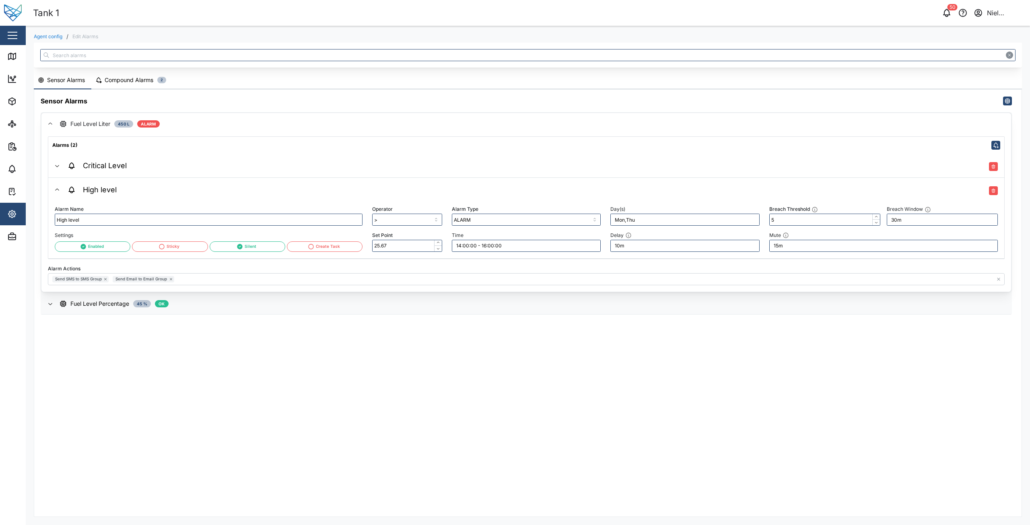
click at [99, 160] on span "Critical Level" at bounding box center [532, 166] width 931 height 24
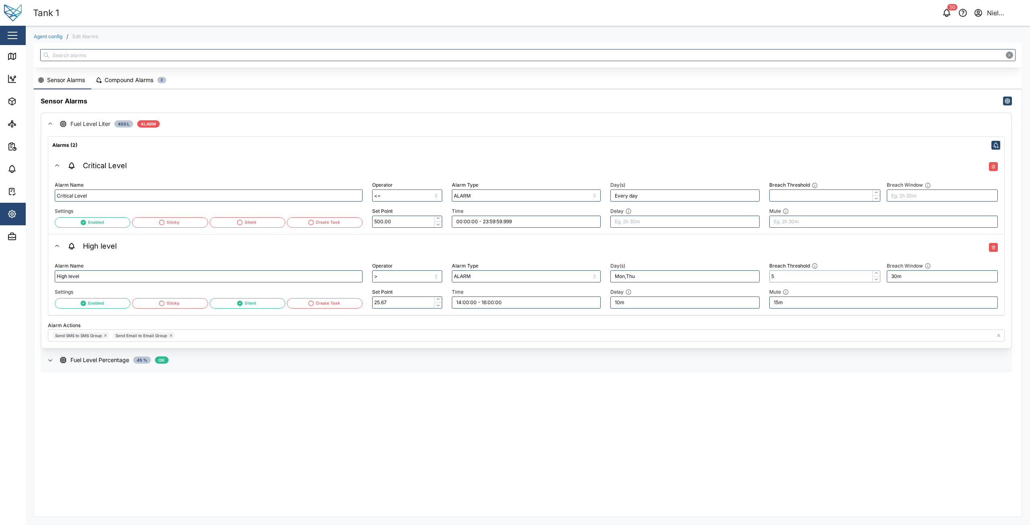
drag, startPoint x: 778, startPoint y: 277, endPoint x: 765, endPoint y: 278, distance: 12.9
click at [765, 277] on div "Breach Threshold 5 Breach Window 30m Mute 15m" at bounding box center [884, 285] width 238 height 58
click at [122, 78] on div "Compound Alarms" at bounding box center [129, 80] width 49 height 9
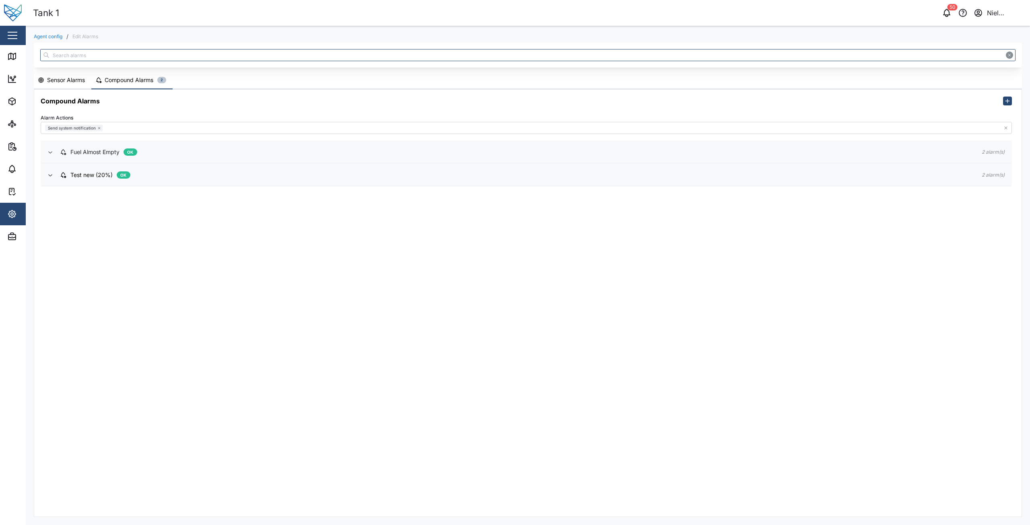
click at [54, 155] on span "button" at bounding box center [50, 152] width 10 height 6
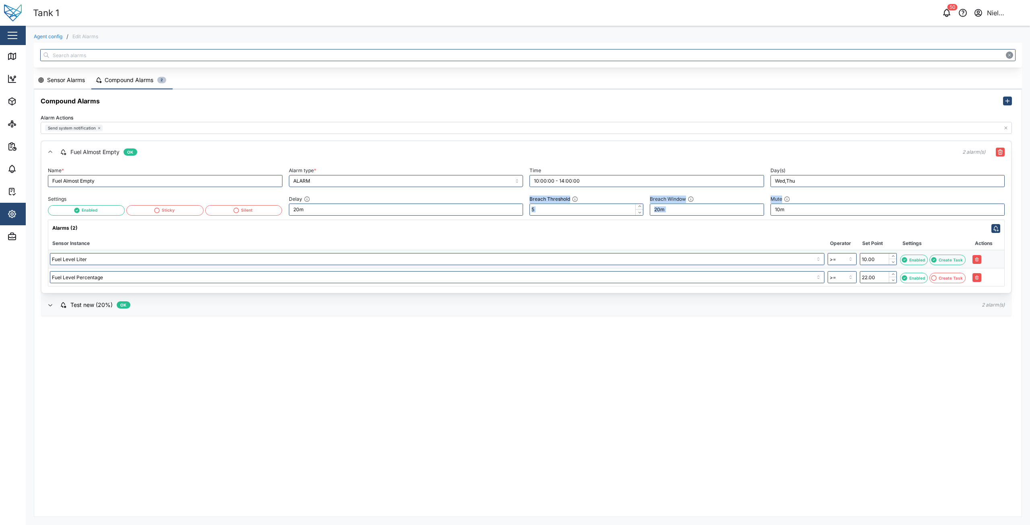
drag, startPoint x: 530, startPoint y: 199, endPoint x: 798, endPoint y: 204, distance: 268.1
click at [798, 204] on div "Name * Fuel Almost Empty Alarm type * ALARM Time 10:00:00 - 14:00:00 Day(s) Wed…" at bounding box center [526, 190] width 957 height 51
click at [822, 196] on div "Mute 10m" at bounding box center [888, 205] width 235 height 22
click at [8, 146] on icon "button" at bounding box center [12, 147] width 10 height 10
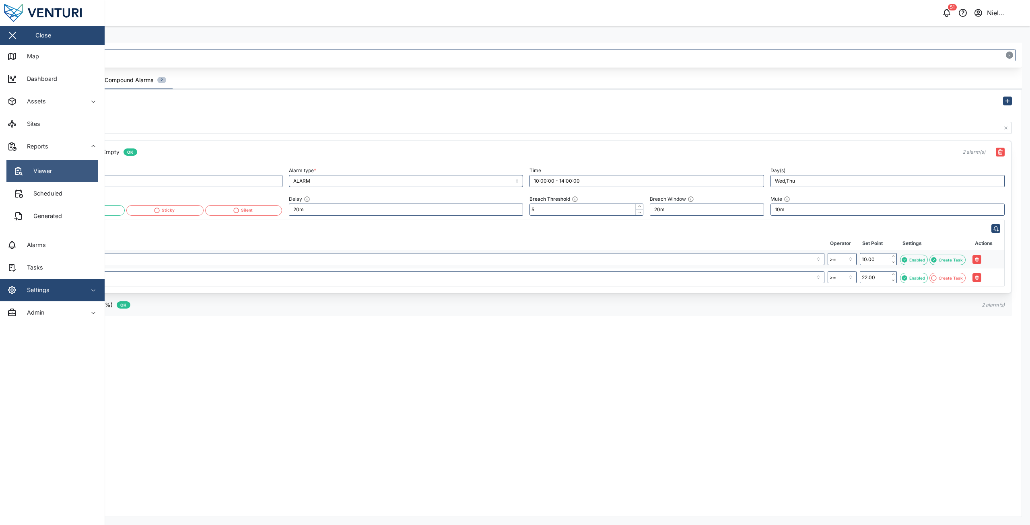
click at [45, 171] on div "Viewer" at bounding box center [39, 171] width 25 height 9
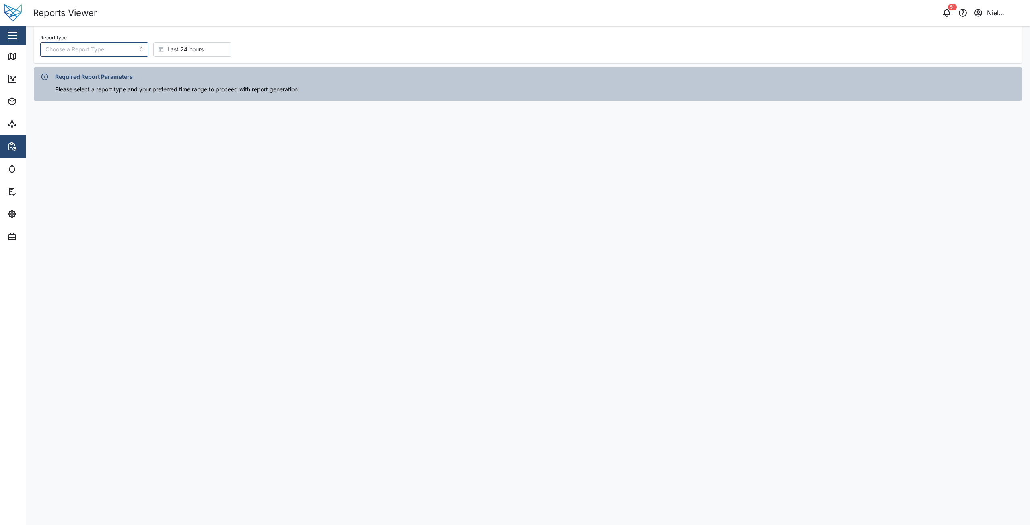
drag, startPoint x: 198, startPoint y: 200, endPoint x: 152, endPoint y: 102, distance: 108.9
click at [188, 183] on main "Report type Last 24 hours Required Report Parameters Please select a report typ…" at bounding box center [528, 275] width 1005 height 499
click at [95, 49] on input "Report type" at bounding box center [94, 49] width 108 height 14
type input "Power Consumption Report"
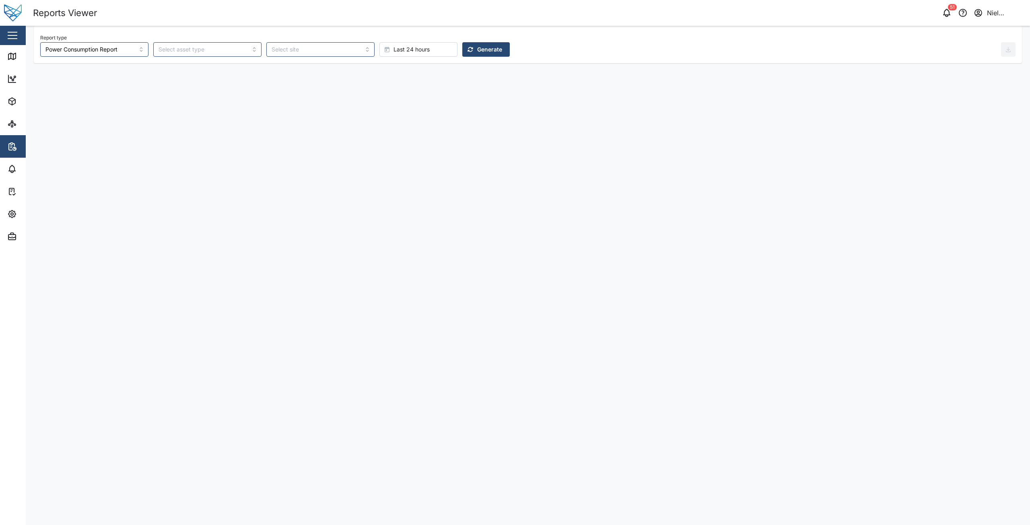
click at [218, 87] on main "Report type Power Consumption Report Last 24 hours Generate" at bounding box center [528, 275] width 1005 height 499
click at [394, 48] on span "Last 24 hours" at bounding box center [412, 50] width 36 height 14
click at [380, 165] on span "Last 14 days" at bounding box center [376, 164] width 34 height 14
click at [474, 115] on main "Report type Power Consumption Report Last 14 days Generate" at bounding box center [528, 275] width 1005 height 499
click at [477, 55] on span "Generate" at bounding box center [489, 50] width 25 height 14
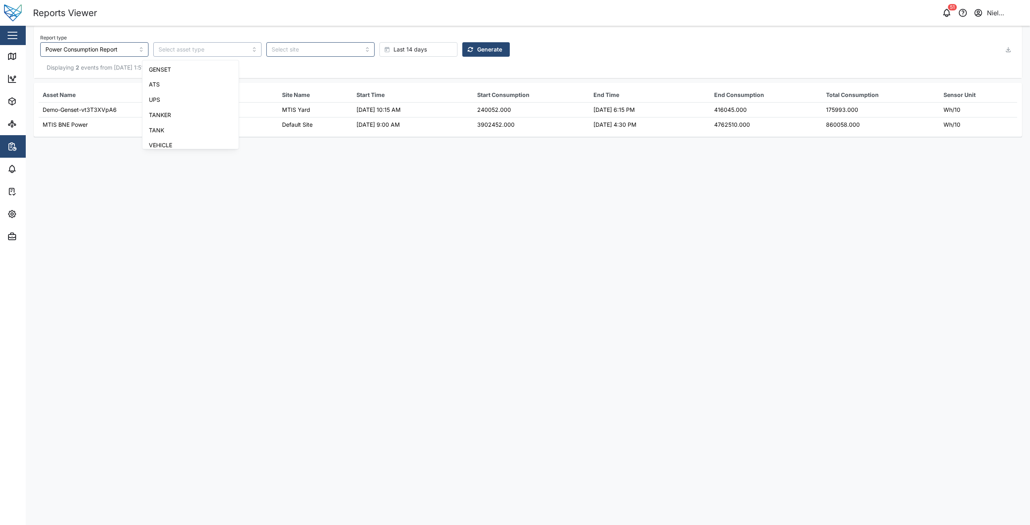
click at [199, 47] on input "search" at bounding box center [207, 49] width 108 height 14
type input "POWER_METER"
click at [477, 48] on span "Generate" at bounding box center [489, 50] width 25 height 14
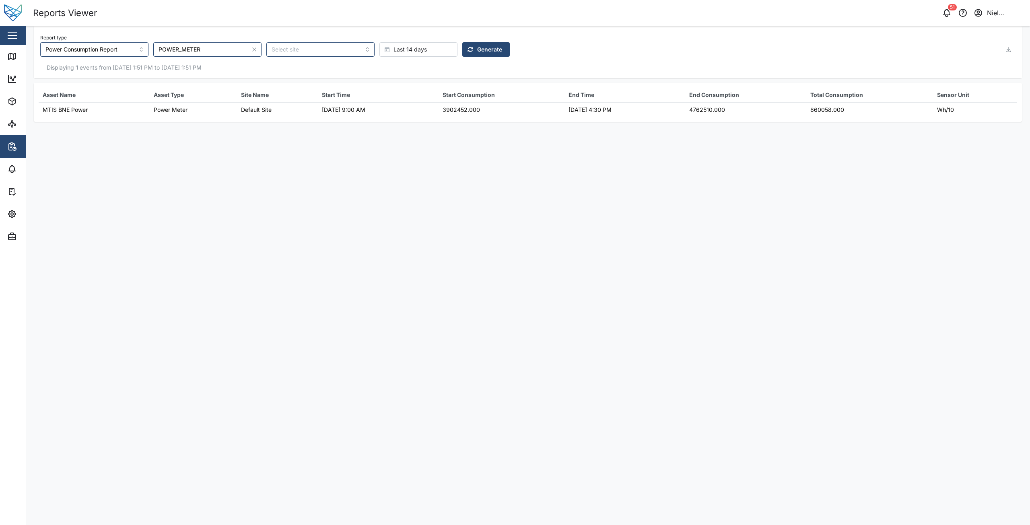
click at [251, 49] on icon "button" at bounding box center [254, 49] width 6 height 6
click at [477, 53] on span "Generate" at bounding box center [489, 50] width 25 height 14
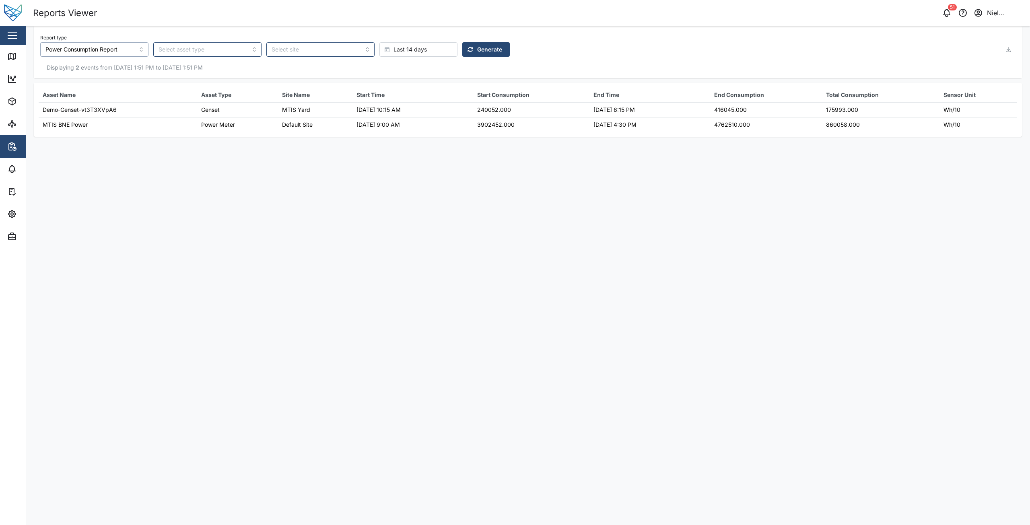
click at [116, 46] on input "Power Consumption Report" at bounding box center [94, 49] width 108 height 14
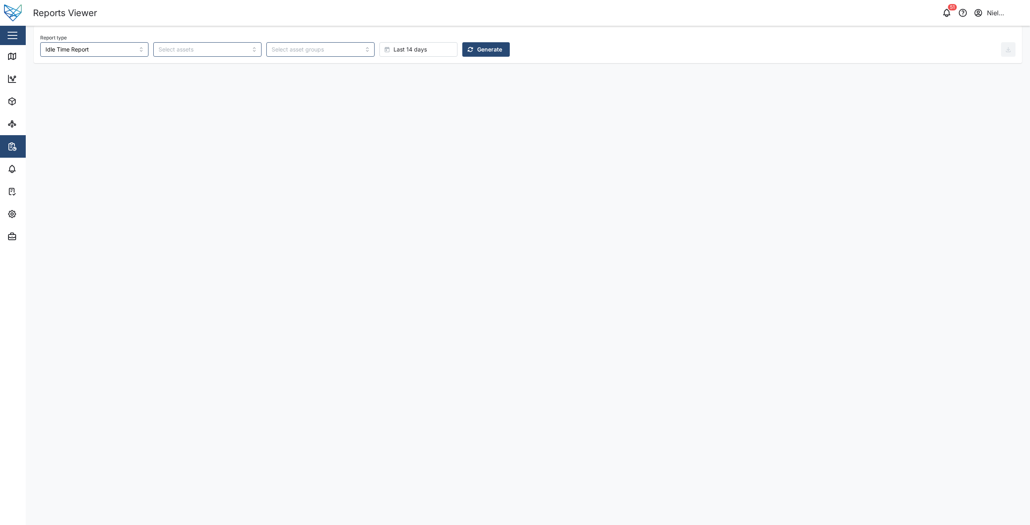
drag, startPoint x: 244, startPoint y: 87, endPoint x: 250, endPoint y: 78, distance: 10.3
click at [244, 87] on main "Report type Idle Time Report Last 14 days Generate" at bounding box center [528, 275] width 1005 height 499
click at [296, 47] on input "search" at bounding box center [316, 49] width 88 height 6
click at [105, 85] on main "Report type Idle Time Report BEL443 BFC001 BGS376 FAC698 Group A Group B Group …" at bounding box center [528, 275] width 1005 height 499
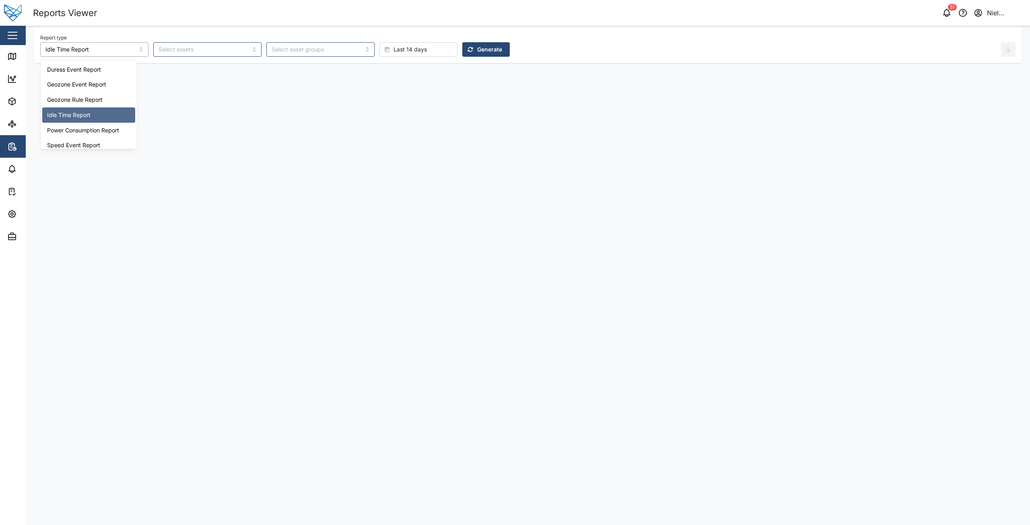
click at [87, 47] on input "Idle Time Report" at bounding box center [94, 49] width 108 height 14
type input "Power Consumption Report"
click at [389, 113] on main "Report type Power Consumption Report Last 14 days Generate" at bounding box center [528, 275] width 1005 height 499
click at [394, 49] on span "Last 14 days" at bounding box center [410, 50] width 33 height 14
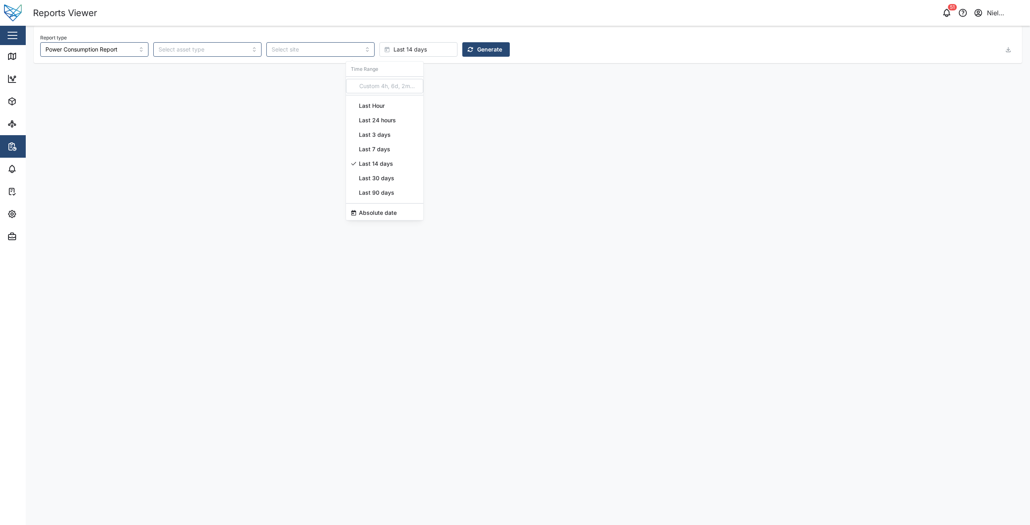
click at [291, 127] on main "Report type Power Consumption Report Last 14 days Generate" at bounding box center [528, 275] width 1005 height 499
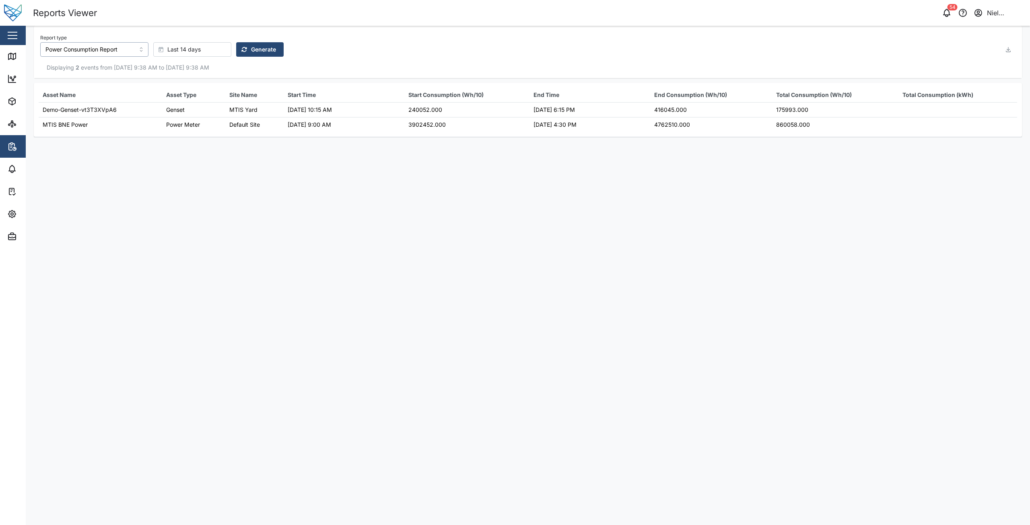
click at [105, 54] on input "Power Consumption Report" at bounding box center [94, 49] width 108 height 14
click at [107, 50] on input "Power Consumption Report" at bounding box center [94, 49] width 108 height 14
